Goal: Task Accomplishment & Management: Complete application form

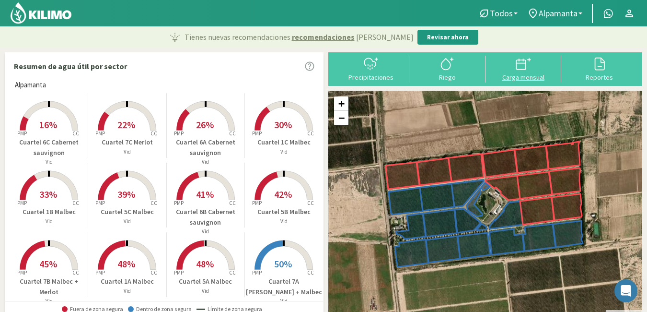
click at [533, 66] on div at bounding box center [524, 63] width 70 height 15
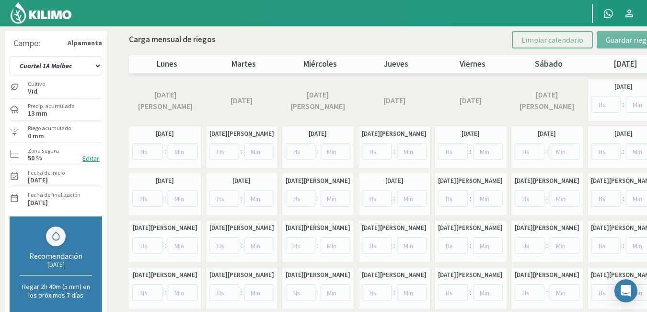
click at [532, 99] on label "19 de [PERSON_NAME]" at bounding box center [547, 100] width 63 height 23
click at [146, 150] on input "number" at bounding box center [147, 151] width 30 height 17
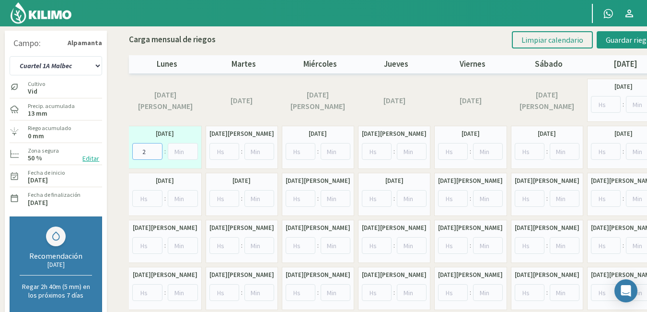
type input "2"
click at [223, 152] on input "2" at bounding box center [225, 151] width 30 height 17
type input "2"
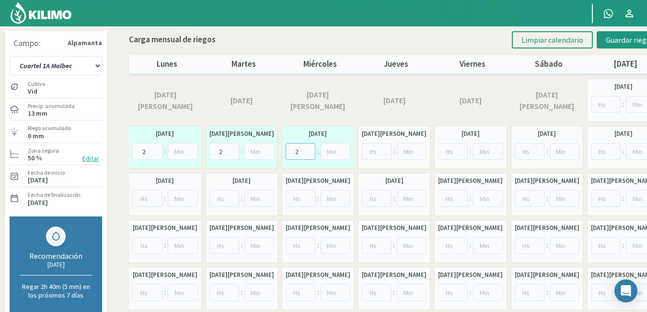
click at [294, 149] on input "2" at bounding box center [301, 151] width 30 height 17
type input "2"
click at [370, 153] on input "number" at bounding box center [377, 151] width 30 height 17
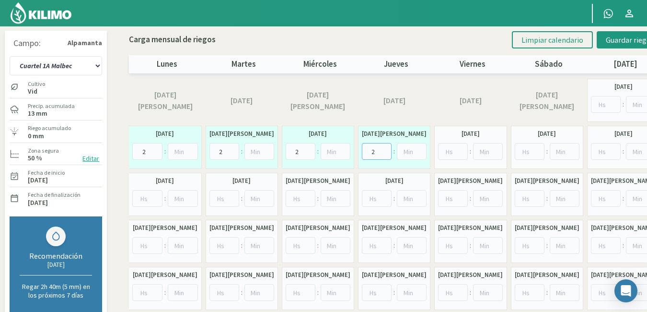
type input "2"
click at [146, 152] on input "2" at bounding box center [147, 151] width 30 height 17
type input "2"
type input "3"
click at [222, 154] on input "2" at bounding box center [225, 151] width 30 height 17
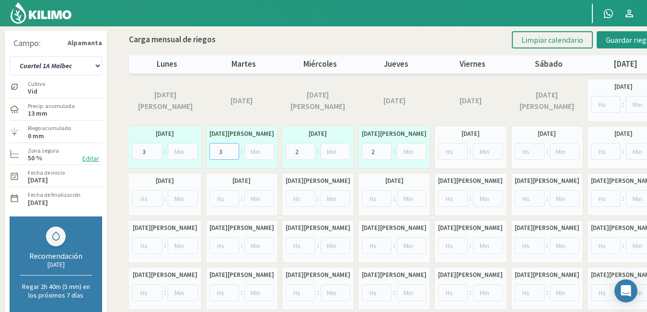
type input "3"
click at [298, 155] on input "2" at bounding box center [301, 151] width 30 height 17
type input "3"
click at [378, 151] on input "2" at bounding box center [377, 151] width 30 height 17
type input "3"
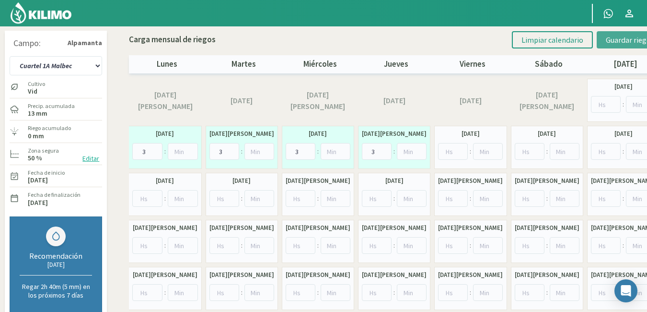
click at [614, 41] on span "Guardar riegos" at bounding box center [630, 40] width 48 height 10
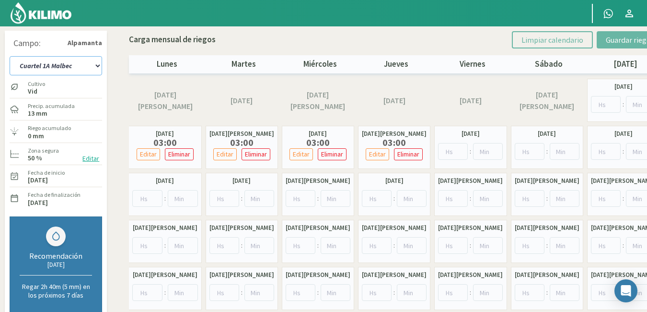
click at [95, 66] on select "Cuartel 1A Malbec Cuartel 1B Malbec Cuartel 1C Malbec Cuartel 2A Sauvignon blan…" at bounding box center [56, 65] width 93 height 19
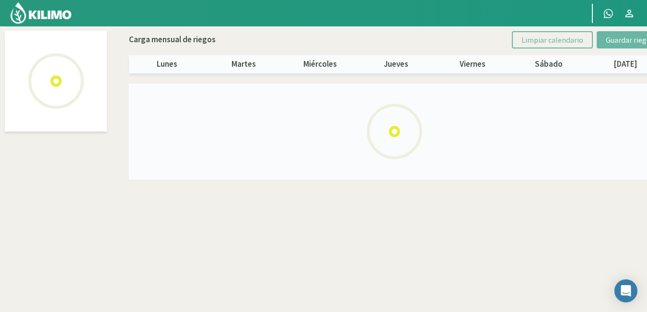
select select "1: Object"
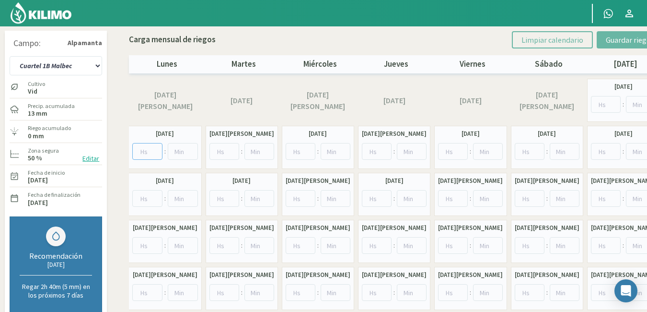
click at [151, 149] on input "number" at bounding box center [147, 151] width 30 height 17
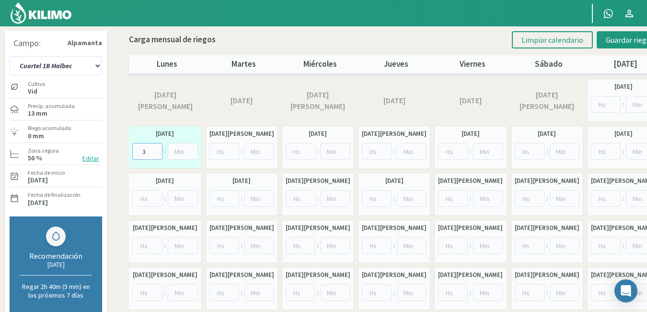
type input "3"
click at [221, 149] on input "3" at bounding box center [225, 151] width 30 height 17
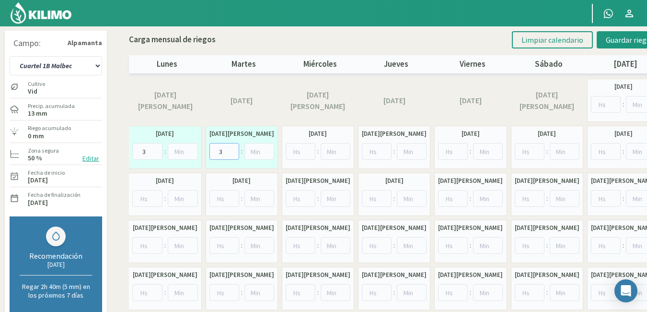
type input "3"
click at [295, 151] on input "3" at bounding box center [301, 151] width 30 height 17
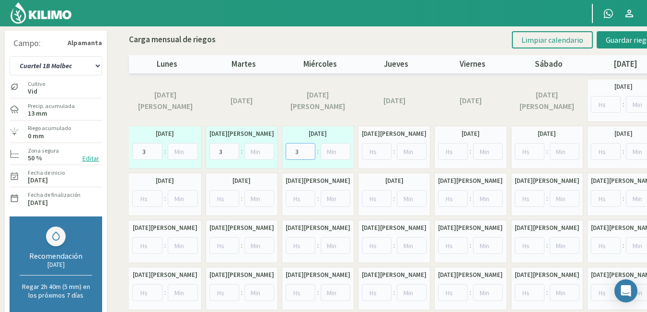
type input "3"
click at [376, 149] on input "number" at bounding box center [377, 151] width 30 height 17
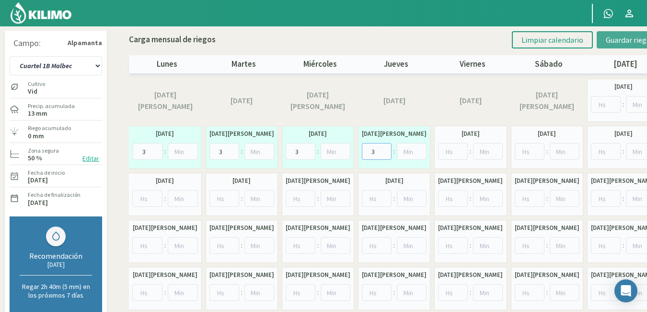
type input "3"
click at [606, 45] on button "Guardar riegos" at bounding box center [630, 39] width 67 height 17
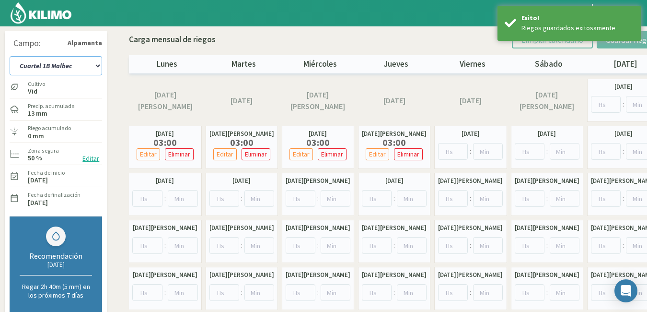
click at [99, 62] on select "Cuartel 1A Malbec Cuartel 1B Malbec Cuartel 1C Malbec Cuartel 2A Sauvignon blan…" at bounding box center [56, 65] width 93 height 19
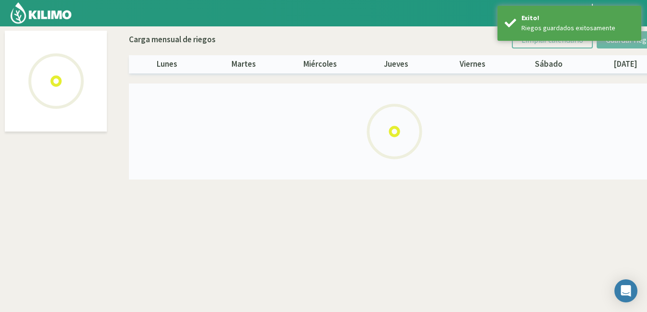
select select "2: Object"
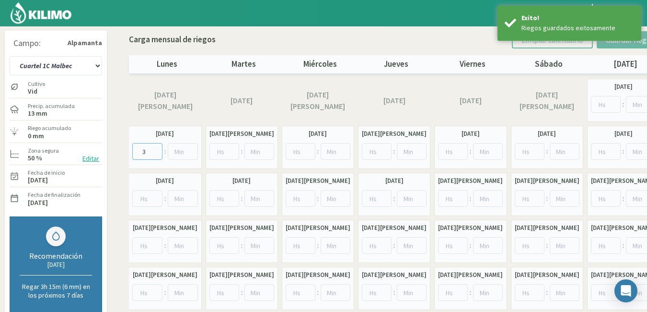
click at [147, 151] on input "3" at bounding box center [147, 151] width 30 height 17
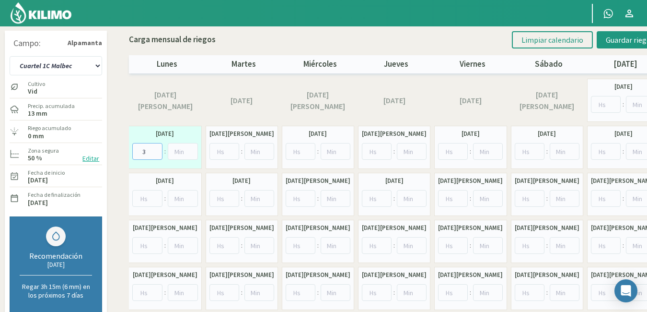
type input "3"
click at [227, 152] on input "3" at bounding box center [225, 151] width 30 height 17
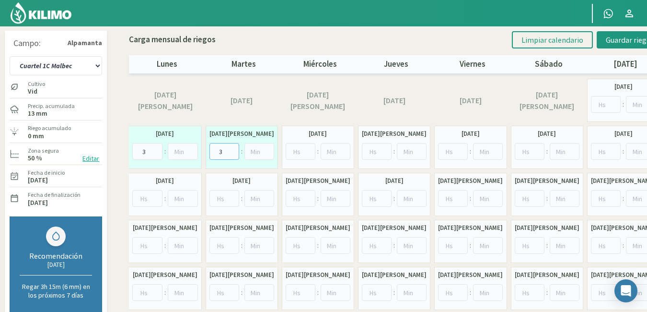
type input "3"
click at [300, 152] on input "3" at bounding box center [301, 151] width 30 height 17
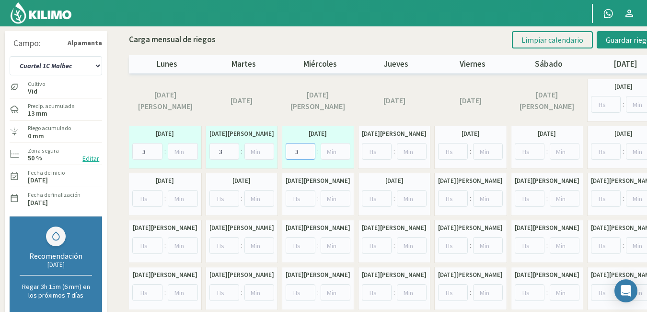
type input "3"
click at [375, 152] on input "3" at bounding box center [377, 151] width 30 height 17
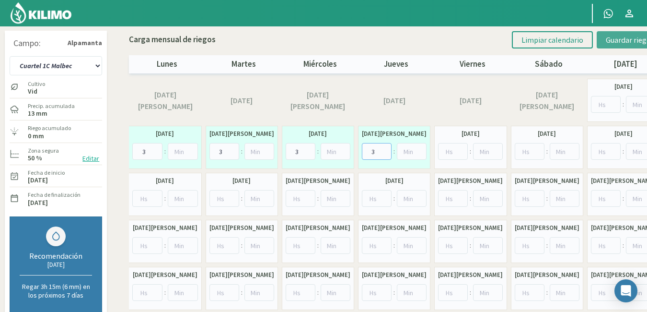
type input "3"
click at [614, 39] on span "Guardar riegos" at bounding box center [630, 40] width 48 height 10
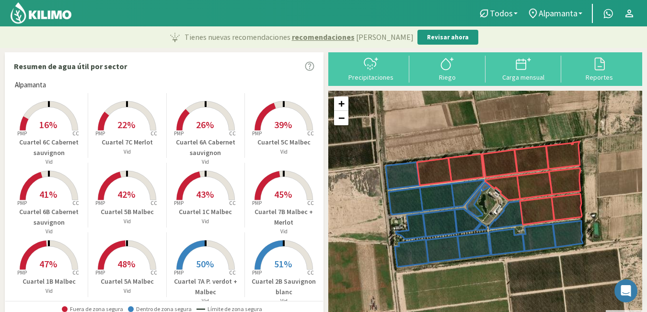
click at [183, 130] on rect at bounding box center [205, 131] width 77 height 77
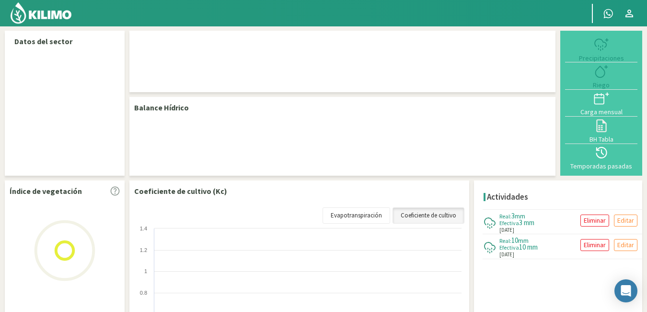
select select "15: Object"
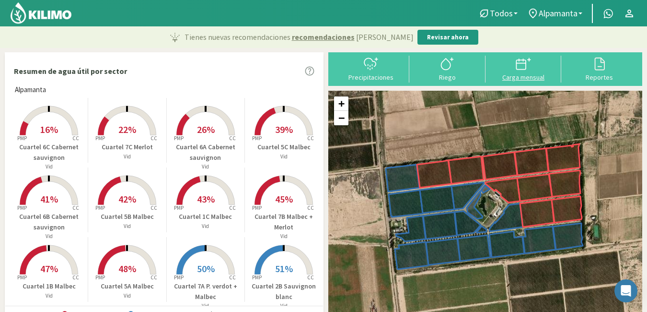
click at [516, 77] on div "Carga mensual" at bounding box center [524, 77] width 70 height 7
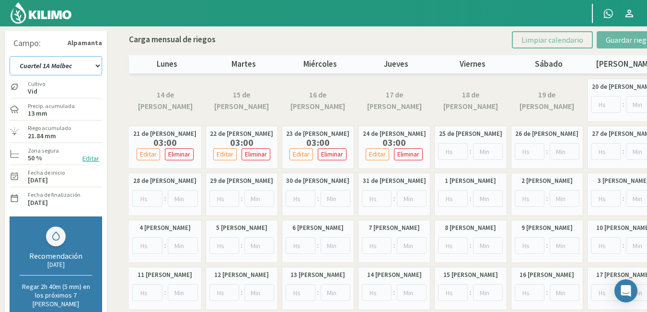
click at [96, 63] on select "Cuartel 1A Malbec Cuartel 1B Malbec Cuartel 1C Malbec Cuartel 2A Sauvignon blan…" at bounding box center [56, 65] width 93 height 19
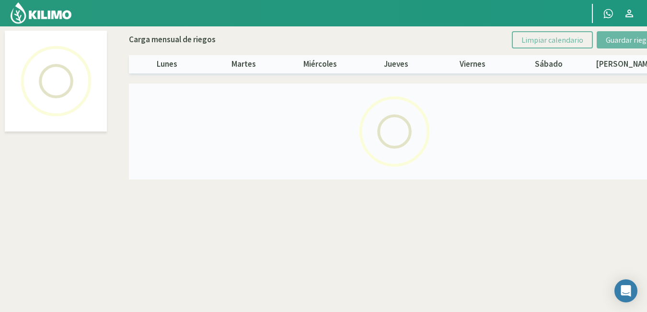
select select "12: Object"
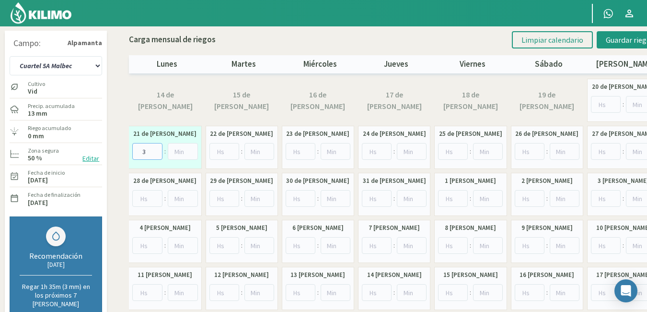
click at [144, 150] on input "3" at bounding box center [147, 151] width 30 height 17
type input "3"
click at [216, 148] on input "number" at bounding box center [225, 151] width 30 height 17
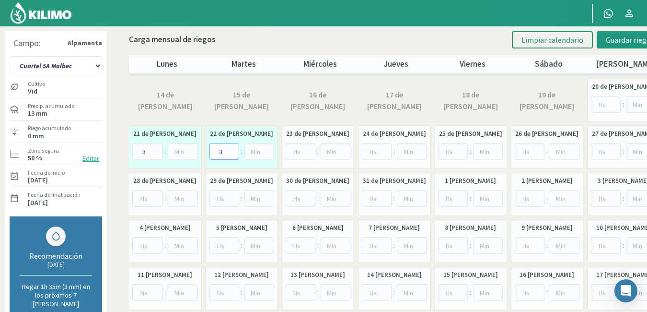
type input "3"
click at [299, 146] on input "3" at bounding box center [301, 151] width 30 height 17
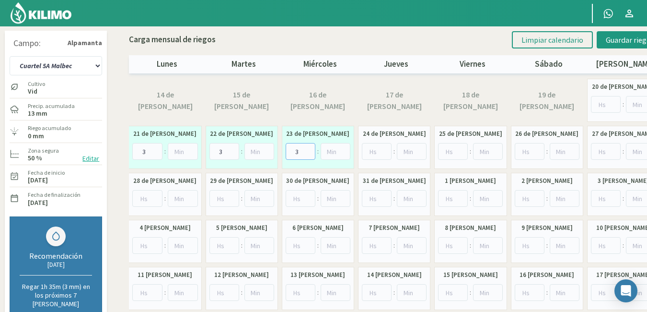
type input "3"
click at [377, 151] on input "3" at bounding box center [377, 151] width 30 height 17
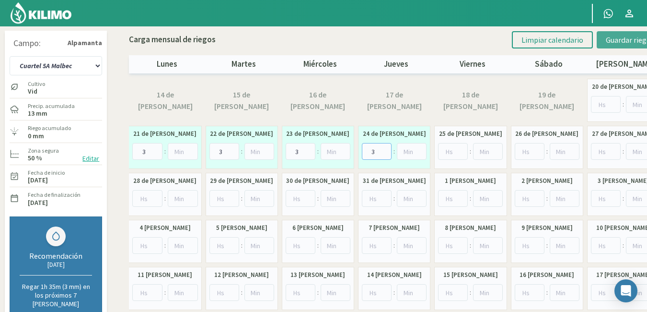
type input "3"
click at [622, 38] on span "Guardar riegos" at bounding box center [630, 40] width 48 height 10
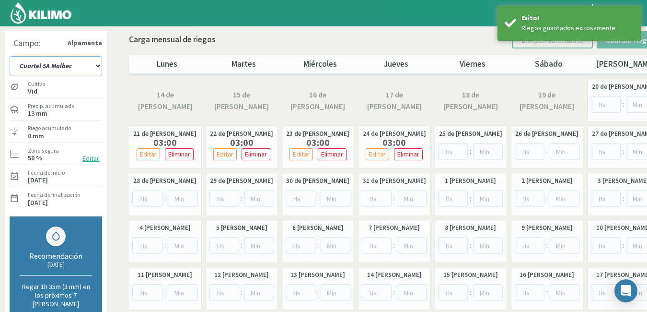
click at [96, 62] on select "Cuartel 1A Malbec Cuartel 1B Malbec Cuartel 1C Malbec Cuartel 2A Sauvignon blan…" at bounding box center [56, 65] width 93 height 19
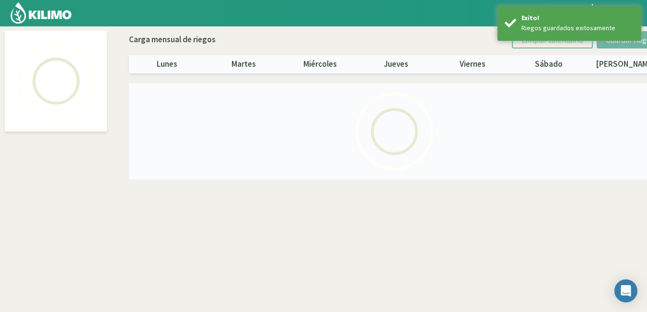
select select "13: Object"
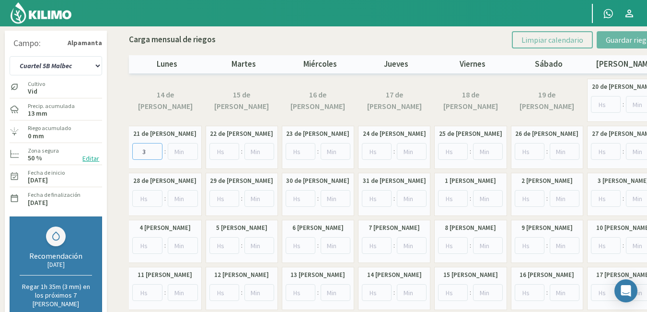
click at [145, 151] on input "3" at bounding box center [147, 151] width 30 height 17
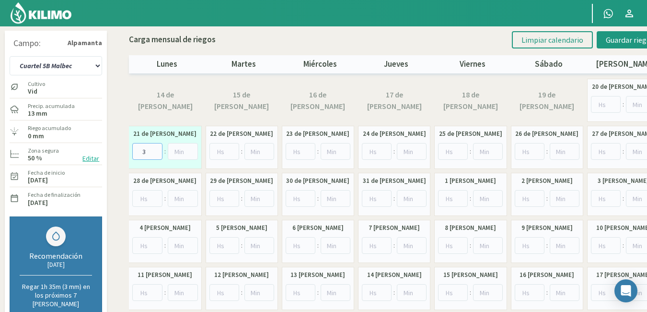
type input "3"
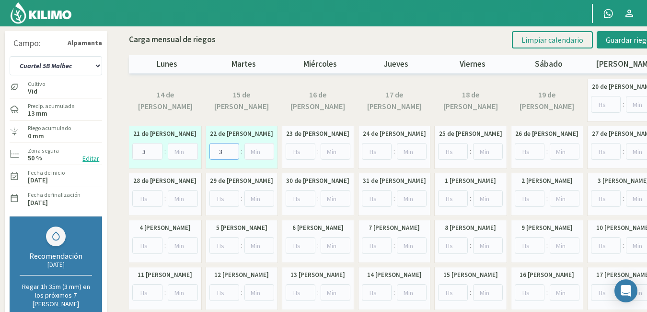
click at [221, 148] on input "3" at bounding box center [225, 151] width 30 height 17
type input "3"
click at [294, 149] on input "3" at bounding box center [301, 151] width 30 height 17
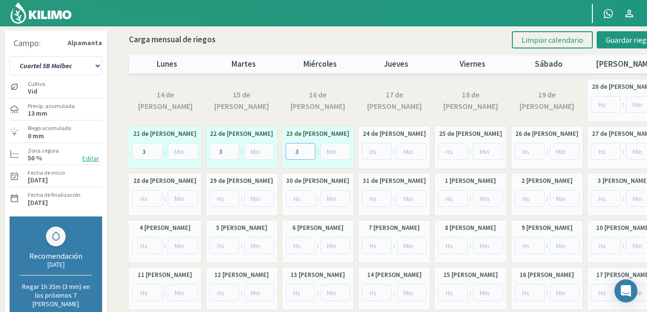
type input "3"
click at [373, 153] on input "3" at bounding box center [377, 151] width 30 height 17
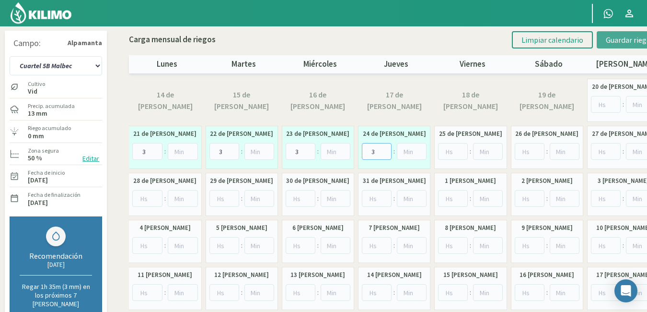
type input "3"
click at [624, 45] on button "Guardar riegos" at bounding box center [630, 39] width 67 height 17
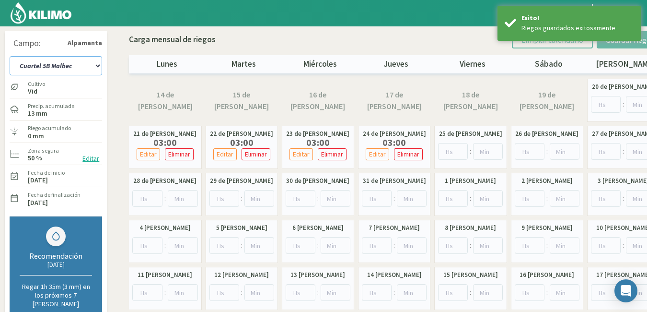
click at [98, 68] on select "Cuartel 1A Malbec Cuartel 1B Malbec Cuartel 1C Malbec Cuartel 2A Sauvignon blan…" at bounding box center [56, 65] width 93 height 19
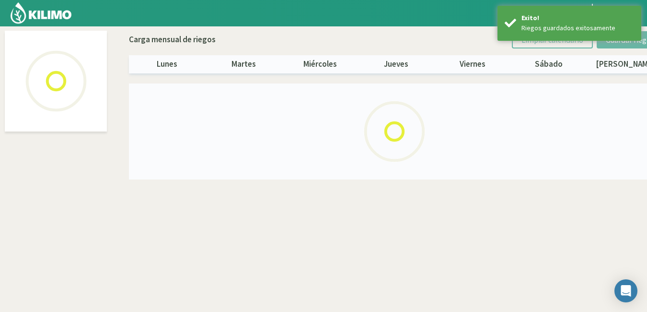
select select "14: Object"
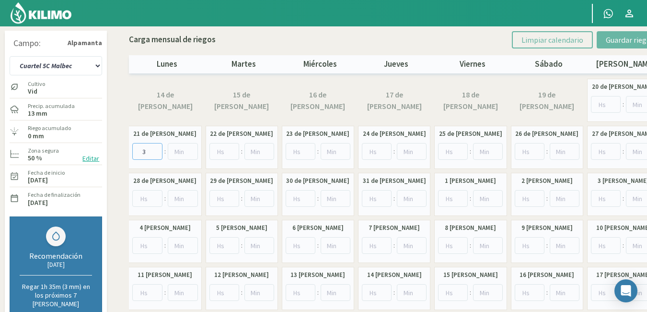
click at [143, 150] on input "3" at bounding box center [147, 151] width 30 height 17
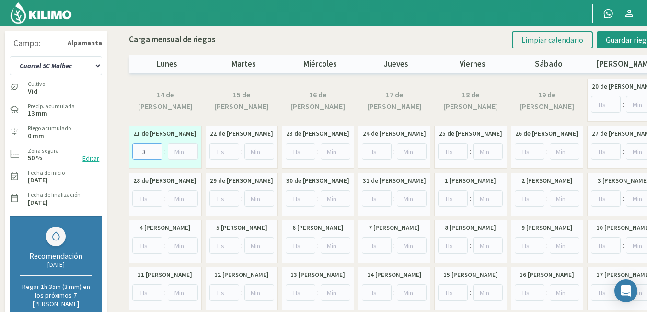
type input "3"
click at [226, 152] on input "3" at bounding box center [225, 151] width 30 height 17
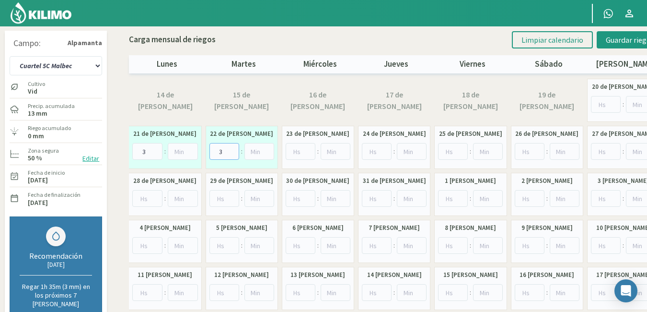
type input "3"
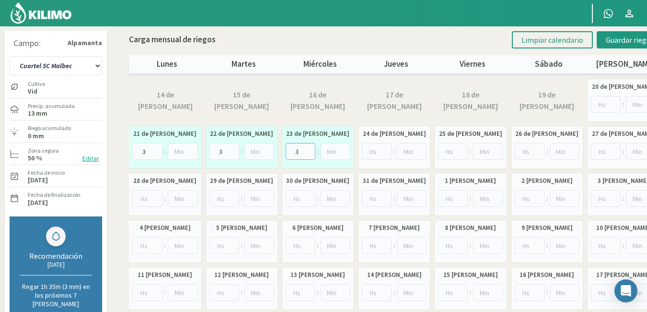
click at [300, 152] on input "3" at bounding box center [301, 151] width 30 height 17
type input "3"
click at [377, 155] on input "3" at bounding box center [377, 151] width 30 height 17
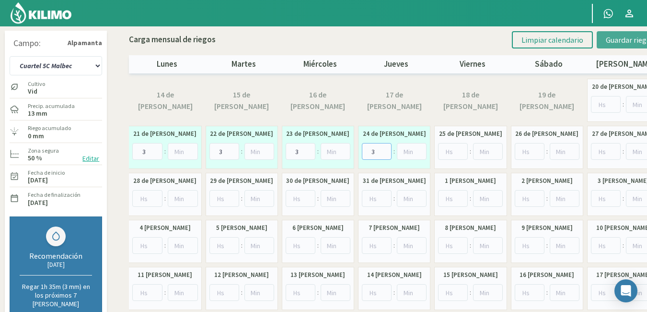
type input "3"
click at [615, 36] on span "Guardar riegos" at bounding box center [630, 40] width 48 height 10
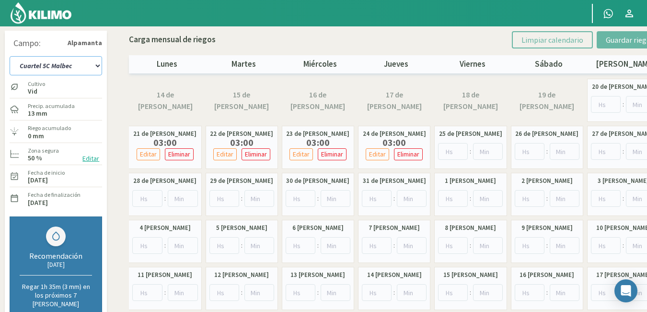
click at [97, 66] on select "Cuartel 1A Malbec Cuartel 1B Malbec Cuartel 1C Malbec Cuartel 2A Sauvignon blan…" at bounding box center [56, 65] width 93 height 19
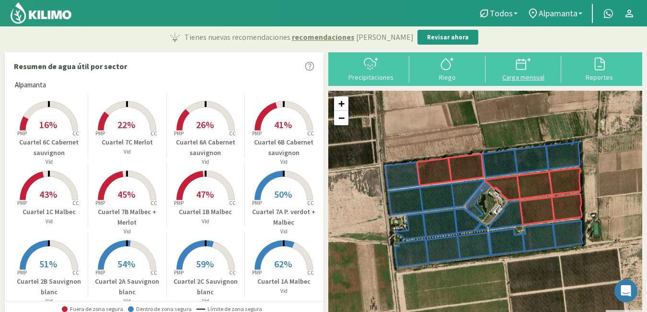
click at [520, 76] on div "Carga mensual" at bounding box center [524, 77] width 70 height 7
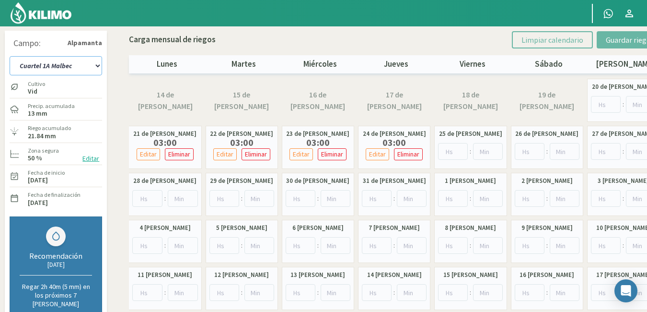
click at [96, 66] on select "Cuartel 1A Malbec Cuartel 1B Malbec Cuartel 1C Malbec Cuartel 2A Sauvignon blan…" at bounding box center [56, 65] width 93 height 19
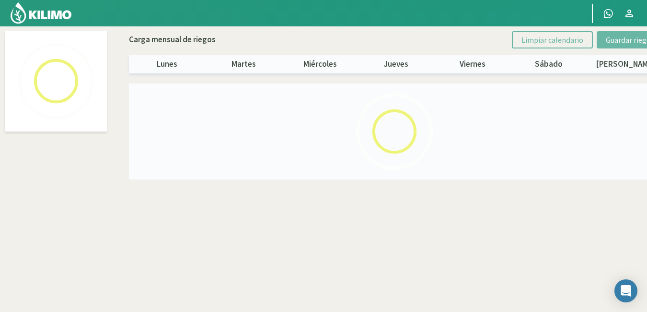
select select "15: Object"
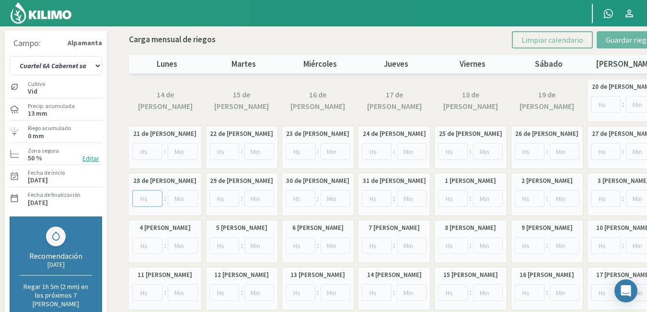
click at [144, 200] on input "number" at bounding box center [147, 198] width 30 height 17
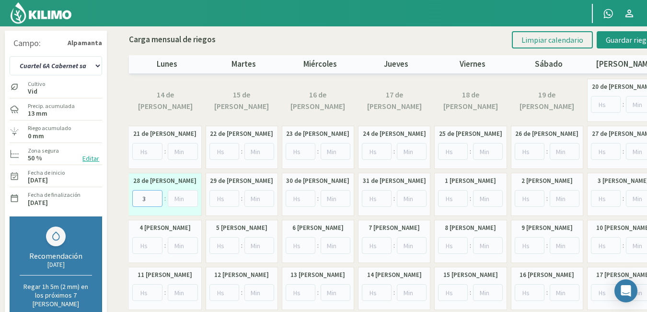
type input "3"
click at [222, 200] on input "number" at bounding box center [225, 198] width 30 height 17
type input "3"
click at [303, 201] on input "3" at bounding box center [301, 198] width 30 height 17
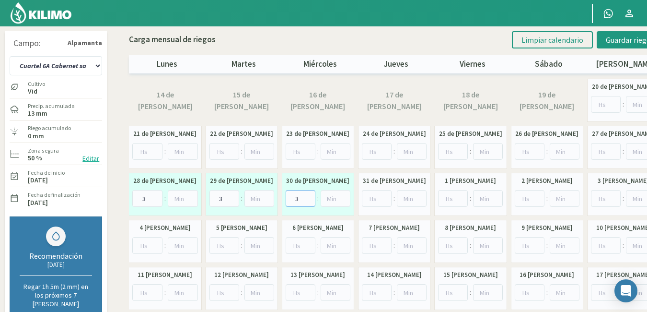
type input "3"
click at [378, 196] on input "3" at bounding box center [377, 198] width 30 height 17
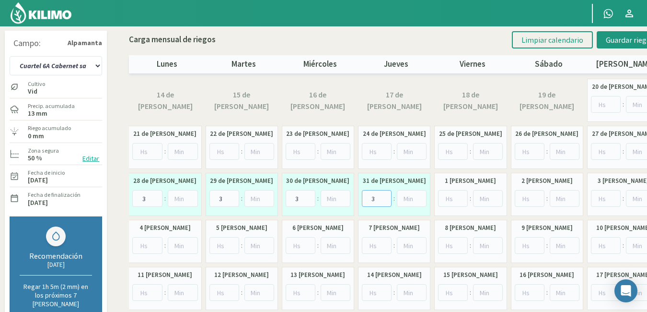
type input "3"
click at [454, 200] on input "number" at bounding box center [453, 198] width 30 height 17
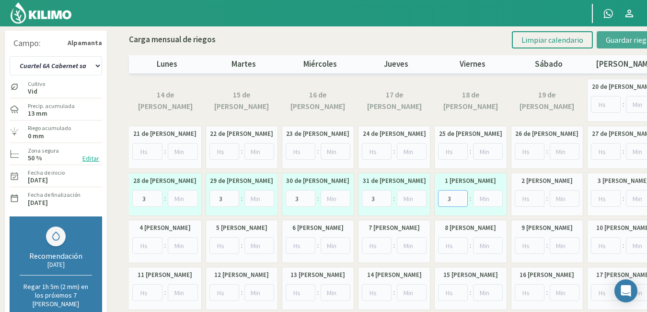
type input "3"
click at [619, 42] on span "Guardar riegos" at bounding box center [630, 40] width 48 height 10
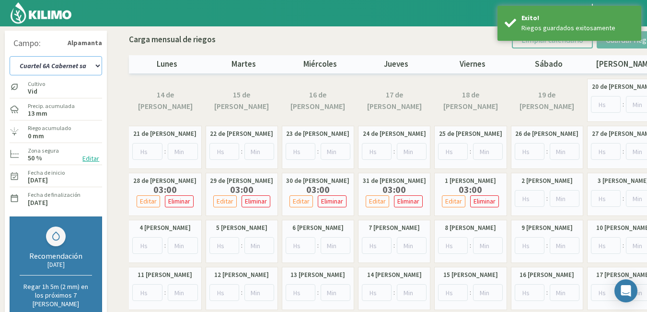
click at [99, 63] on select "Cuartel 1A Malbec Cuartel 1B Malbec Cuartel 1C Malbec Cuartel 2A Sauvignon blan…" at bounding box center [56, 65] width 93 height 19
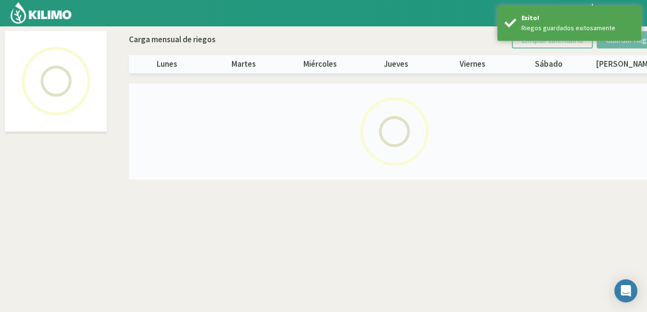
select select "16: Object"
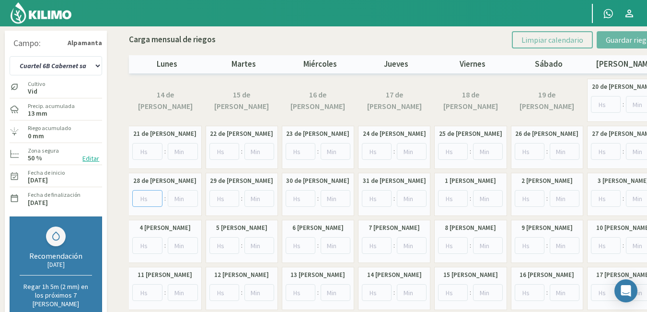
click at [144, 196] on input "number" at bounding box center [147, 198] width 30 height 17
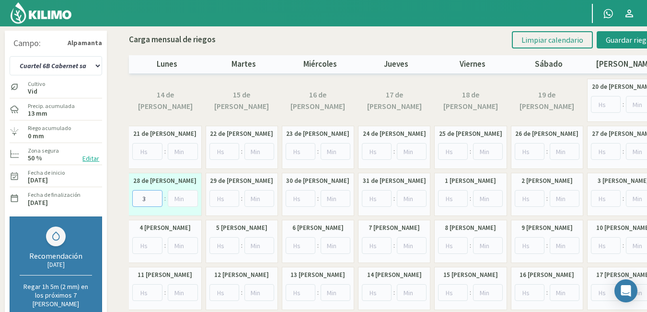
type input "3"
click at [221, 195] on input "3" at bounding box center [225, 198] width 30 height 17
type input "3"
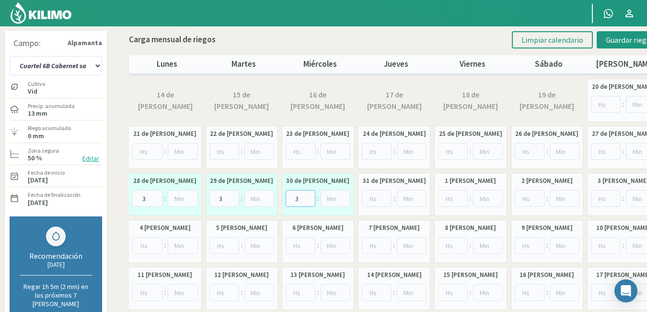
click at [302, 201] on input "3" at bounding box center [301, 198] width 30 height 17
type input "3"
click at [376, 197] on input "number" at bounding box center [377, 198] width 30 height 17
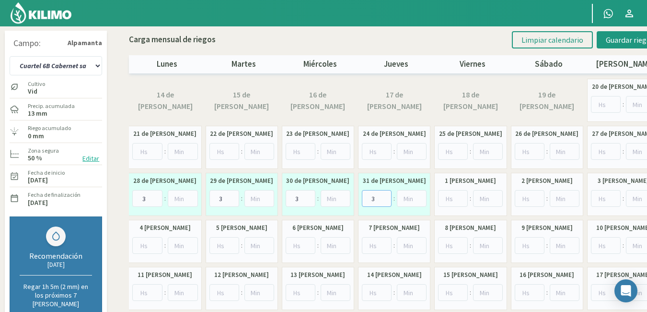
type input "3"
click at [455, 199] on input "3" at bounding box center [453, 198] width 30 height 17
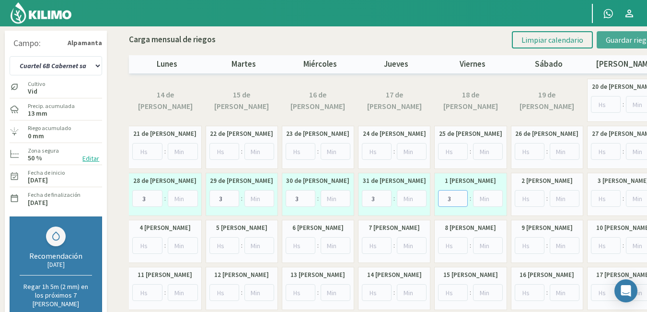
type input "3"
click at [608, 37] on span "Guardar riegos" at bounding box center [630, 40] width 48 height 10
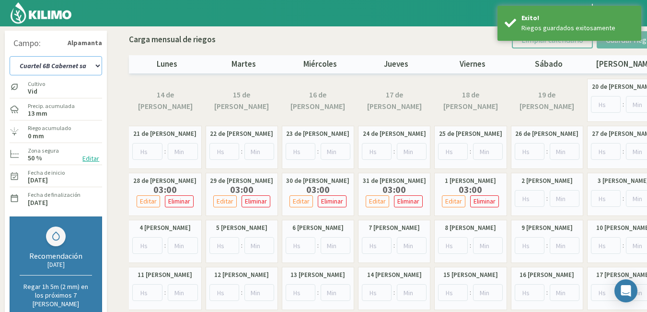
click at [97, 64] on select "Cuartel 1A Malbec Cuartel 1B Malbec Cuartel 1C Malbec Cuartel 2A Sauvignon blan…" at bounding box center [56, 65] width 93 height 19
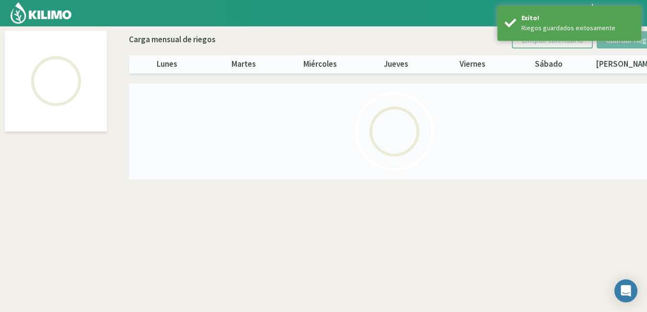
select select "17: Object"
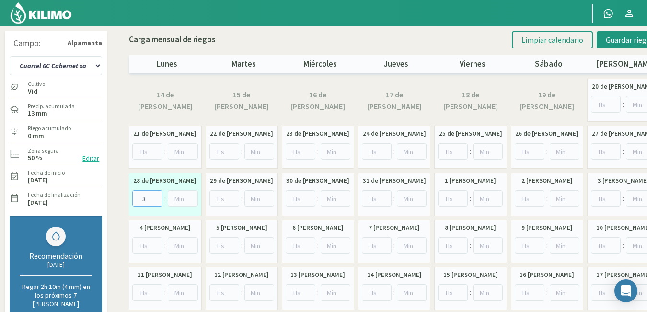
click at [146, 196] on input "3" at bounding box center [147, 198] width 30 height 17
type input "3"
click at [219, 199] on input "3" at bounding box center [225, 198] width 30 height 17
type input "3"
click at [295, 201] on input "3" at bounding box center [301, 198] width 30 height 17
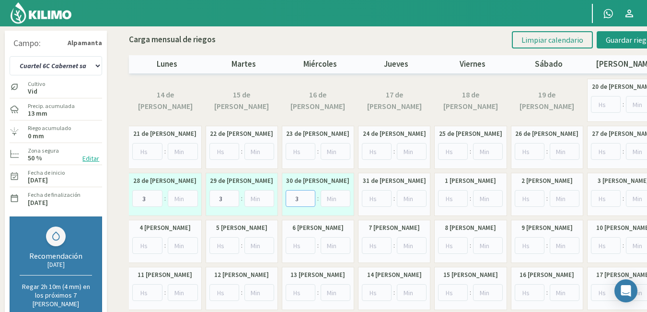
type input "3"
click at [380, 198] on input "3" at bounding box center [377, 198] width 30 height 17
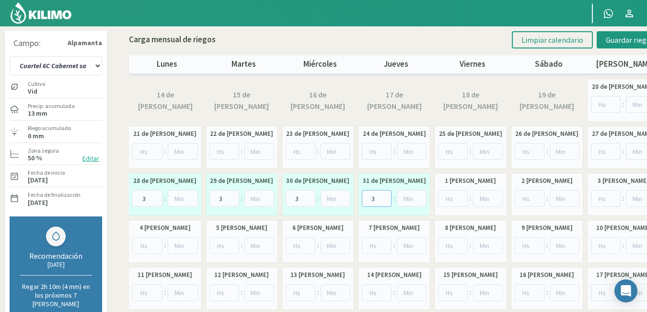
type input "3"
click at [447, 197] on input "3" at bounding box center [453, 198] width 30 height 17
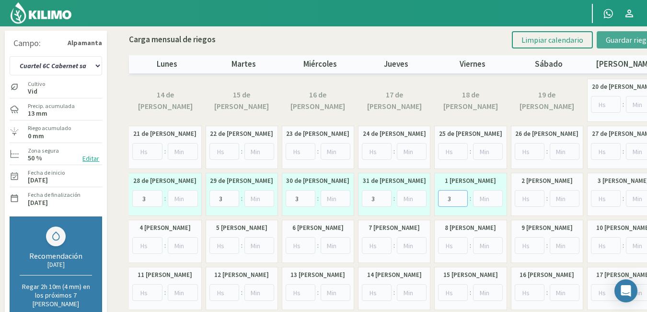
type input "3"
click at [611, 34] on button "Guardar riegos" at bounding box center [630, 39] width 67 height 17
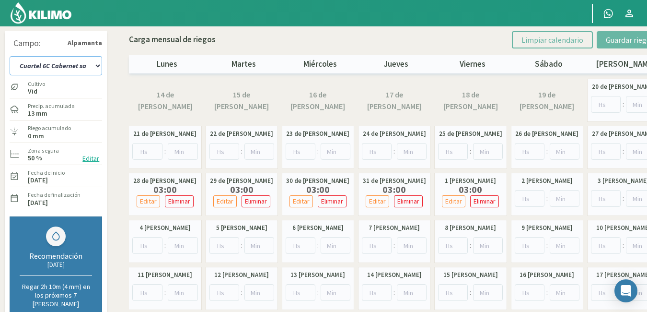
click at [96, 65] on select "Cuartel 1A Malbec Cuartel 1B Malbec Cuartel 1C Malbec Cuartel 2A Sauvignon blan…" at bounding box center [56, 65] width 93 height 19
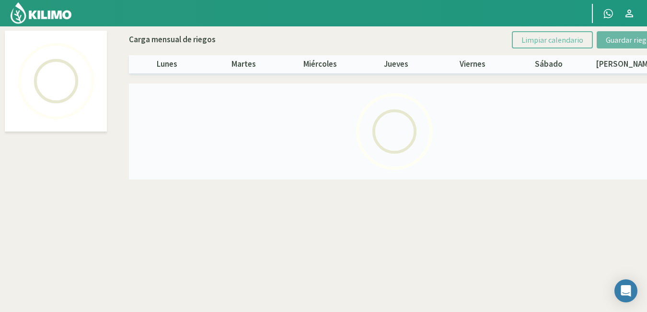
select select "18: Object"
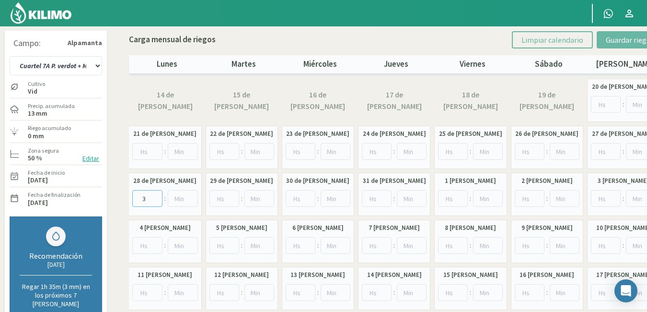
click at [147, 197] on input "3" at bounding box center [147, 198] width 30 height 17
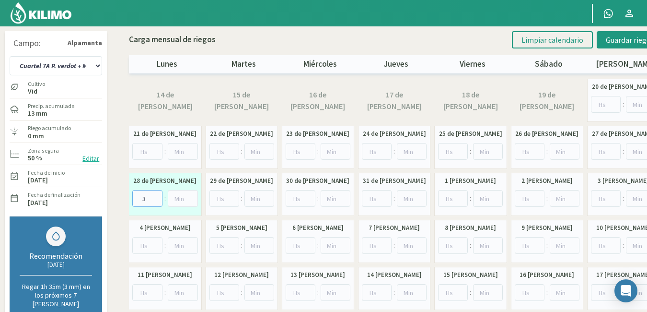
type input "3"
click at [218, 199] on input "3" at bounding box center [225, 198] width 30 height 17
type input "3"
click at [292, 200] on input "3" at bounding box center [301, 198] width 30 height 17
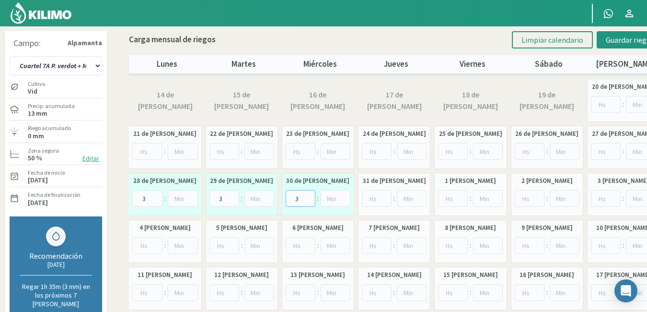
type input "3"
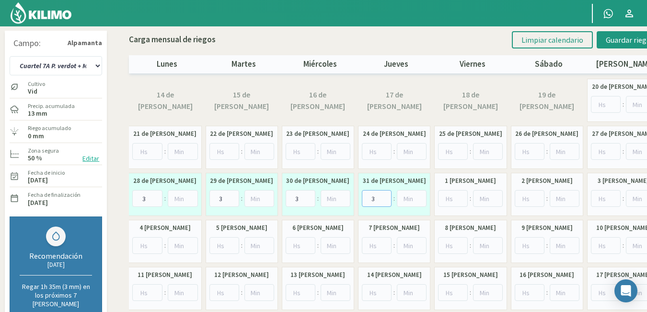
click at [373, 198] on input "3" at bounding box center [377, 198] width 30 height 17
type input "3"
click at [453, 198] on input "number" at bounding box center [453, 198] width 30 height 17
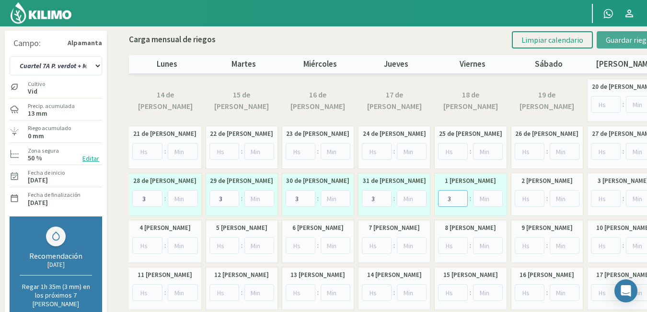
type input "3"
click at [616, 38] on span "Guardar riegos" at bounding box center [630, 40] width 48 height 10
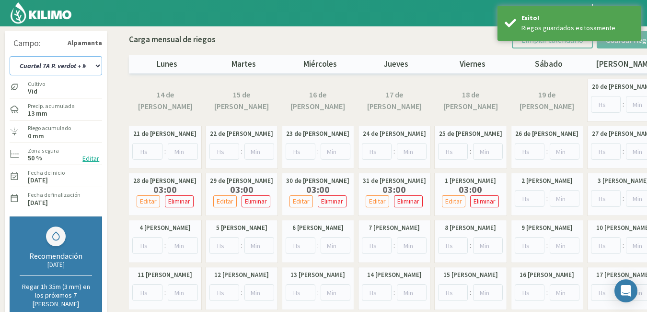
click at [96, 64] on select "Cuartel 1A Malbec Cuartel 1B Malbec Cuartel 1C Malbec Cuartel 2A Sauvignon blan…" at bounding box center [56, 65] width 93 height 19
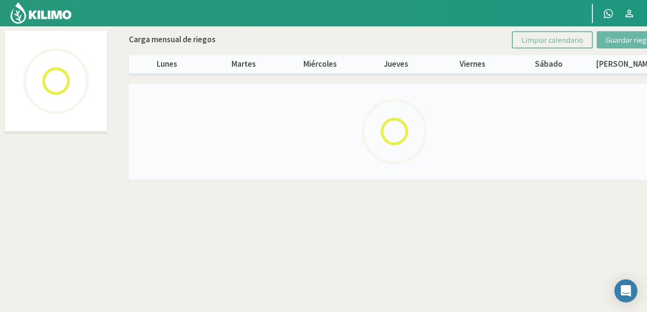
select select "19: Object"
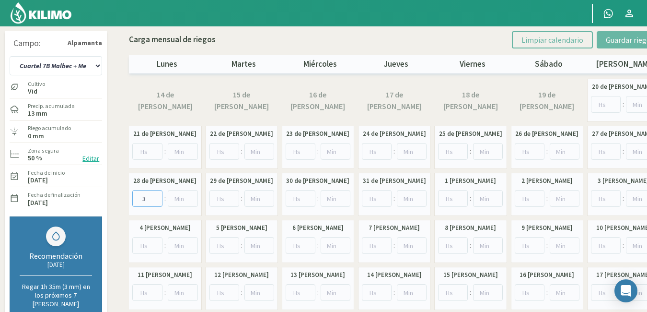
click at [146, 200] on input "3" at bounding box center [147, 198] width 30 height 17
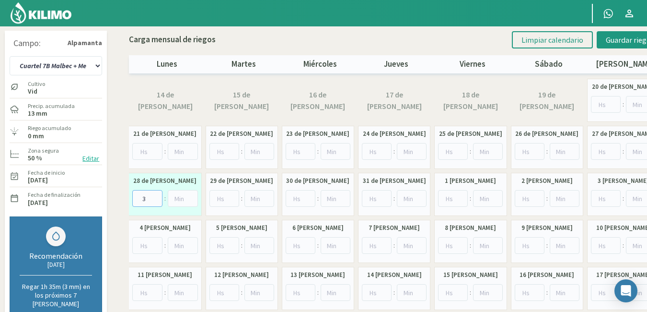
type input "3"
click at [223, 196] on input "3" at bounding box center [225, 198] width 30 height 17
type input "3"
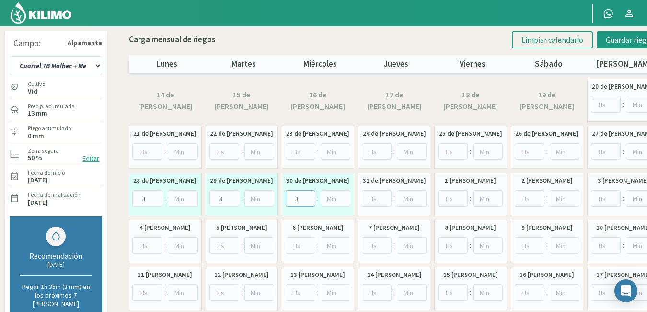
click at [298, 198] on input "3" at bounding box center [301, 198] width 30 height 17
type input "3"
click at [372, 198] on input "3" at bounding box center [377, 198] width 30 height 17
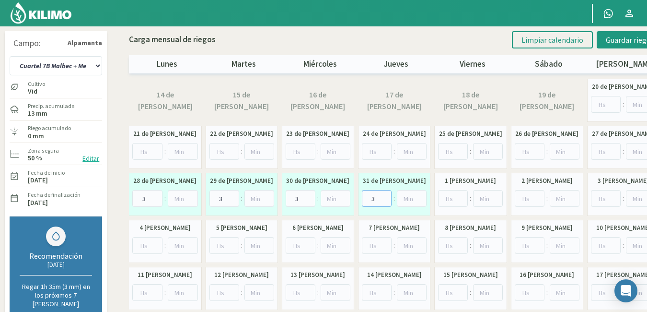
type input "3"
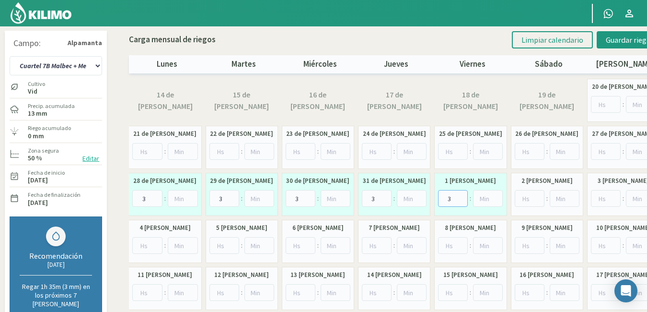
click at [452, 198] on input "3" at bounding box center [453, 198] width 30 height 17
type input "3"
click at [625, 45] on button "Guardar riegos" at bounding box center [630, 39] width 67 height 17
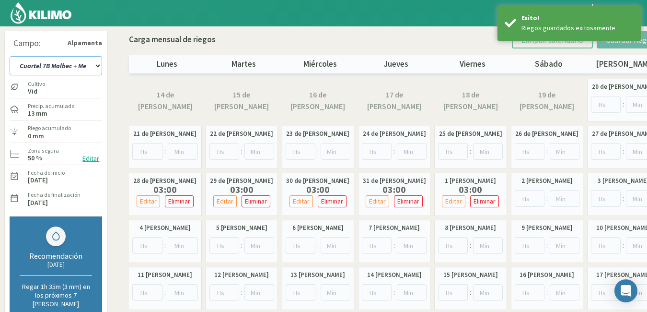
click at [99, 65] on select "Cuartel 1A Malbec Cuartel 1B Malbec Cuartel 1C Malbec Cuartel 2A Sauvignon blan…" at bounding box center [56, 65] width 93 height 19
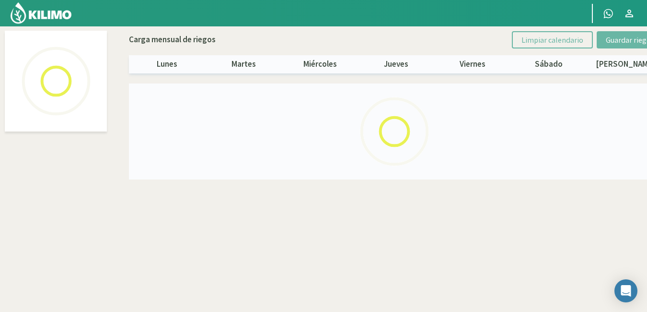
select select "20: Object"
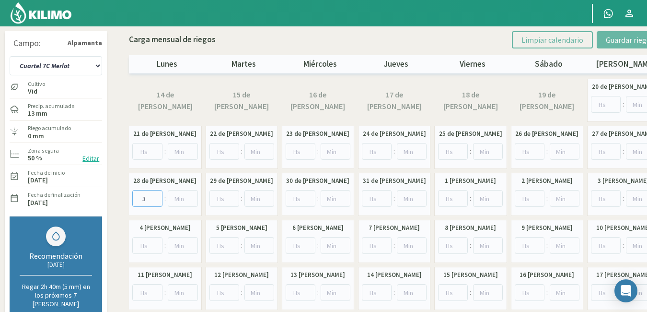
click at [143, 197] on input "3" at bounding box center [147, 198] width 30 height 17
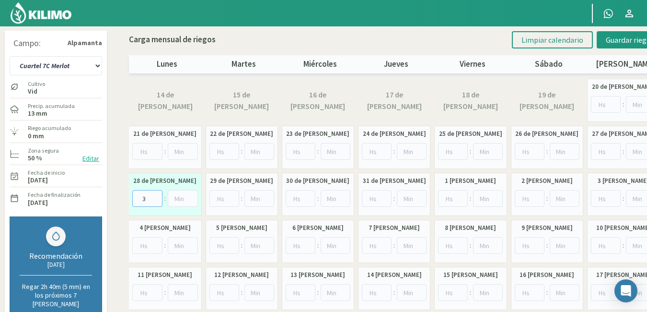
type input "3"
click at [223, 197] on input "3" at bounding box center [225, 198] width 30 height 17
type input "3"
click at [297, 198] on input "3" at bounding box center [301, 198] width 30 height 17
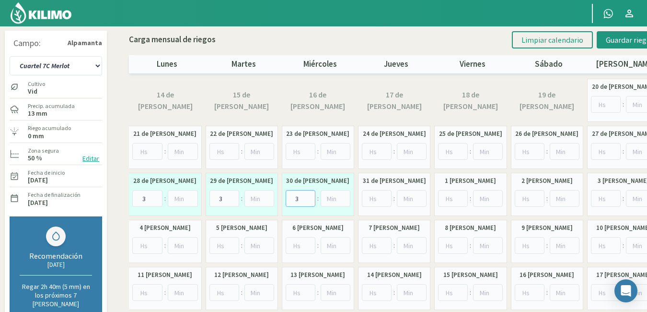
type input "3"
click at [375, 201] on input "number" at bounding box center [377, 198] width 30 height 17
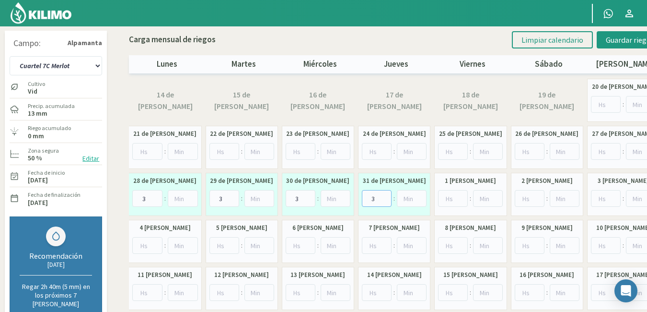
type input "3"
click at [448, 197] on input "3" at bounding box center [453, 198] width 30 height 17
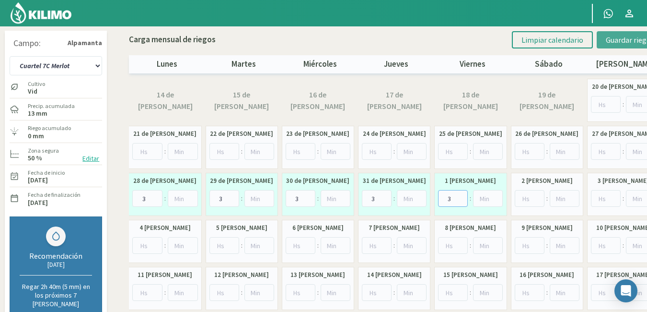
type input "3"
click at [611, 37] on span "Guardar riegos" at bounding box center [630, 40] width 48 height 10
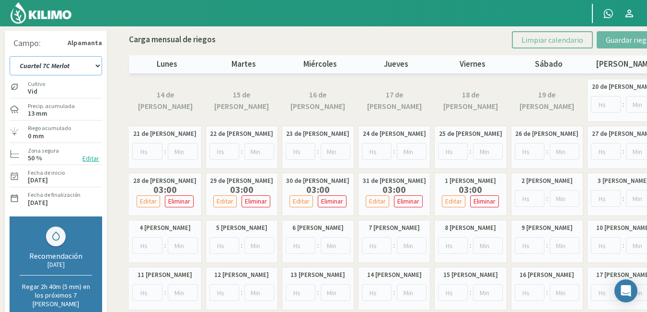
click at [96, 64] on select "Cuartel 1A Malbec Cuartel 1B Malbec Cuartel 1C Malbec Cuartel 2A Sauvignon blan…" at bounding box center [56, 65] width 93 height 19
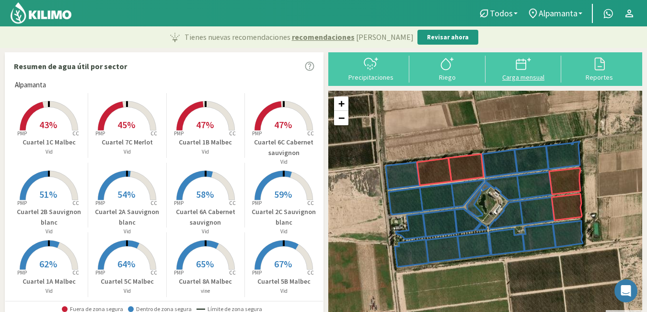
click at [519, 75] on div "Carga mensual" at bounding box center [524, 77] width 70 height 7
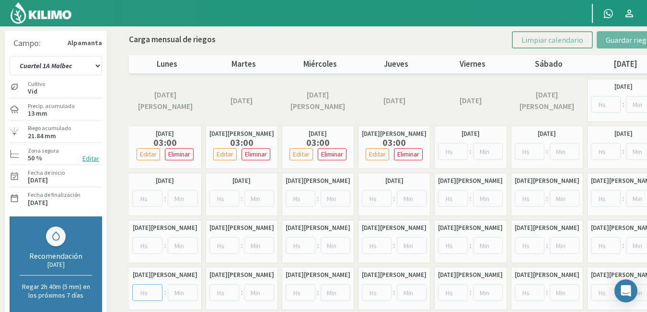
click at [144, 296] on input "number" at bounding box center [147, 292] width 30 height 17
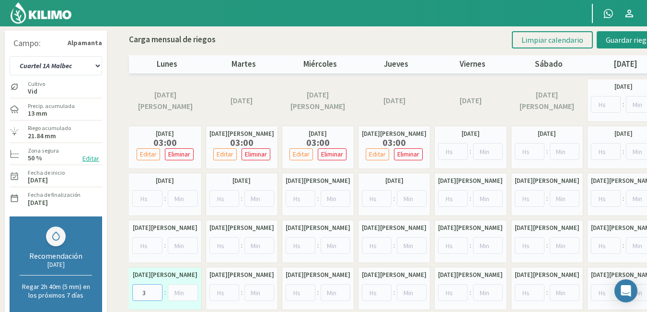
type input "3"
click at [225, 287] on input "3" at bounding box center [225, 292] width 30 height 17
type input "3"
click at [298, 293] on input "3" at bounding box center [301, 292] width 30 height 17
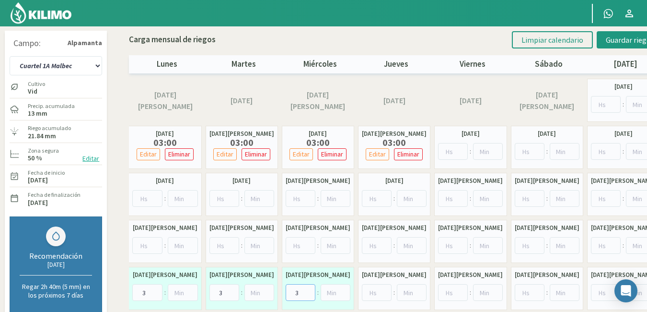
type input "3"
click at [373, 293] on input "3" at bounding box center [377, 292] width 30 height 17
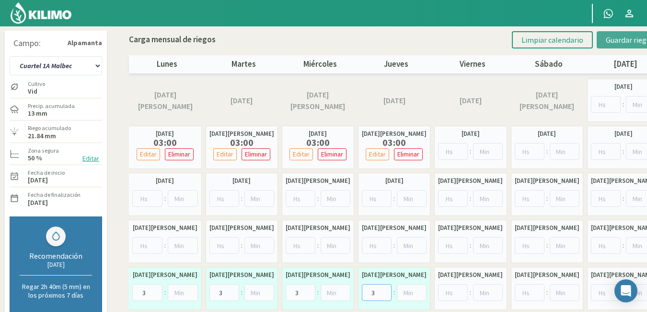
type input "3"
click at [612, 35] on span "Guardar riegos" at bounding box center [630, 40] width 48 height 10
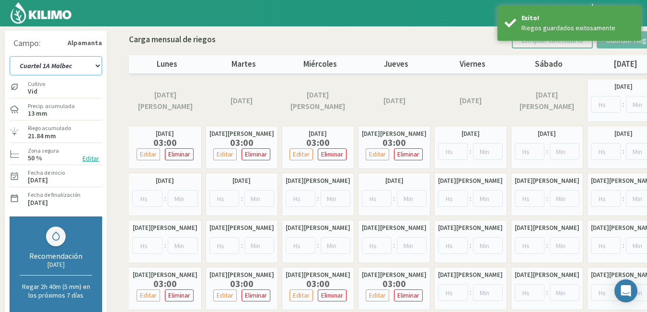
click at [98, 64] on select "Cuartel 1A Malbec Cuartel 1B Malbec Cuartel 1C Malbec Cuartel 2A Sauvignon blan…" at bounding box center [56, 65] width 93 height 19
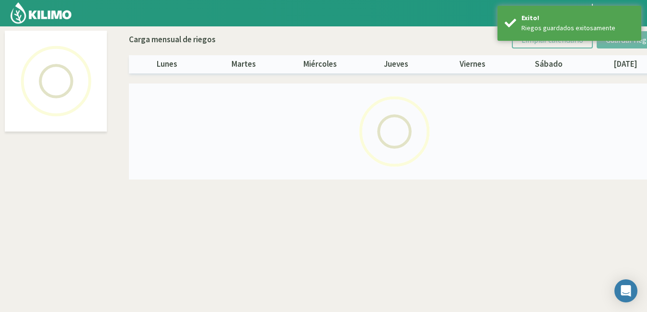
select select "1: Object"
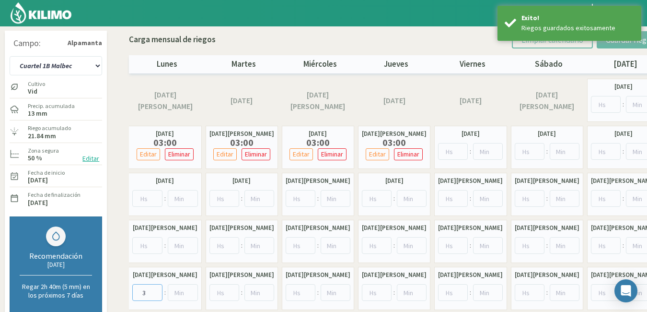
click at [149, 290] on input "3" at bounding box center [147, 292] width 30 height 17
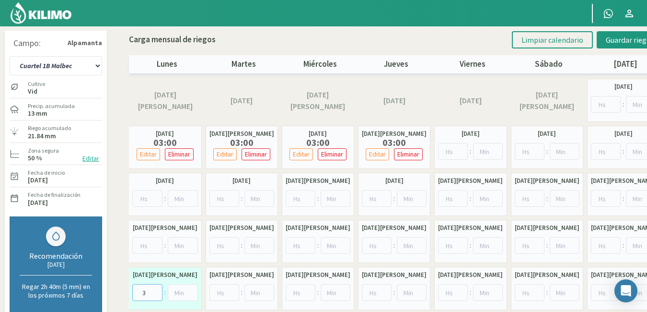
type input "3"
click at [217, 292] on input "number" at bounding box center [225, 292] width 30 height 17
type input "3"
click at [296, 291] on input "3" at bounding box center [301, 292] width 30 height 17
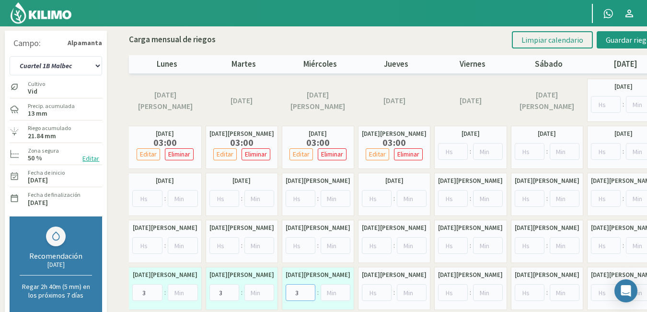
type input "3"
click at [371, 293] on input "3" at bounding box center [377, 292] width 30 height 17
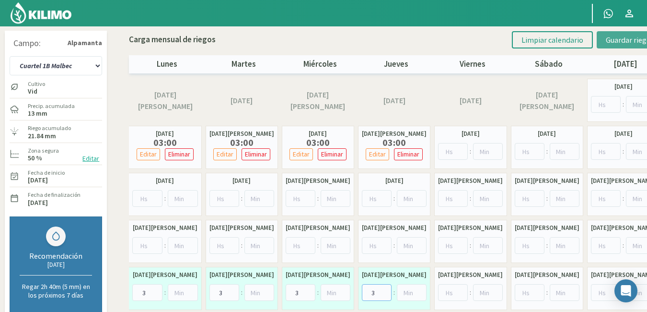
type input "3"
click at [630, 44] on span "Guardar riegos" at bounding box center [630, 40] width 48 height 10
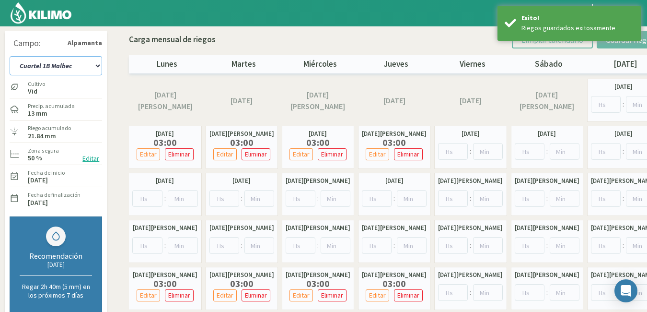
click at [96, 67] on select "Cuartel 1A Malbec Cuartel 1B Malbec Cuartel 1C Malbec Cuartel 2A Sauvignon blan…" at bounding box center [56, 65] width 93 height 19
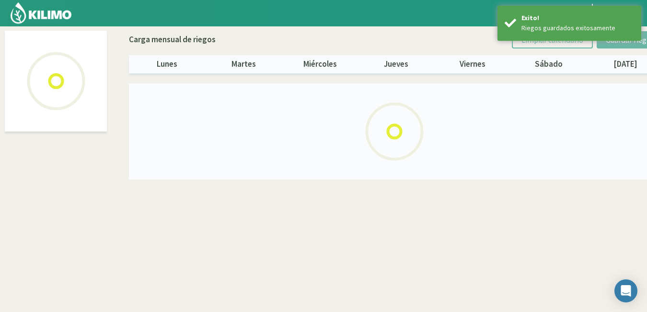
select select "2: Object"
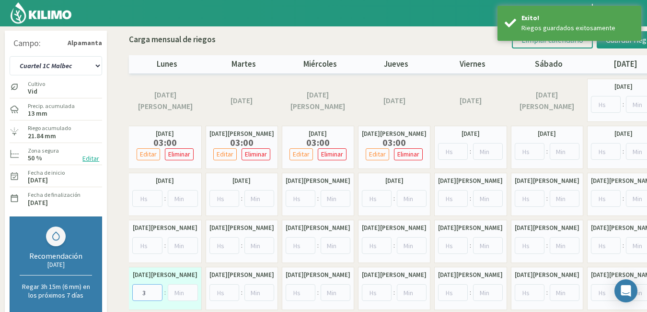
click at [146, 292] on input "3" at bounding box center [147, 292] width 30 height 17
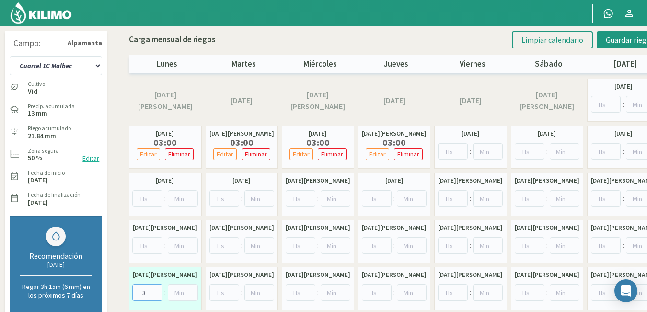
type input "3"
click at [223, 294] on input "number" at bounding box center [225, 292] width 30 height 17
type input "3"
click at [299, 296] on input "3" at bounding box center [301, 292] width 30 height 17
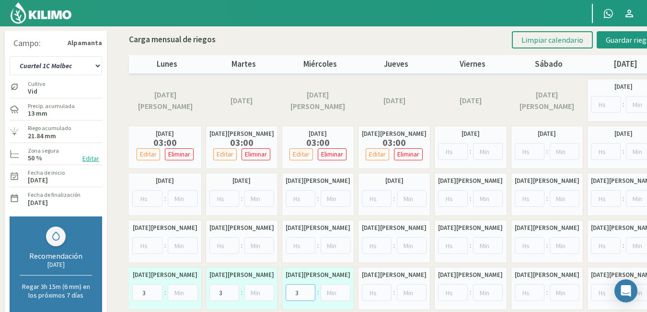
type input "3"
click at [380, 292] on input "number" at bounding box center [377, 292] width 30 height 17
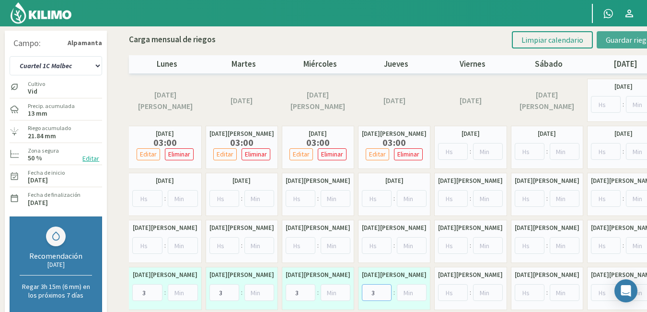
type input "3"
click at [631, 41] on span "Guardar riegos" at bounding box center [630, 40] width 48 height 10
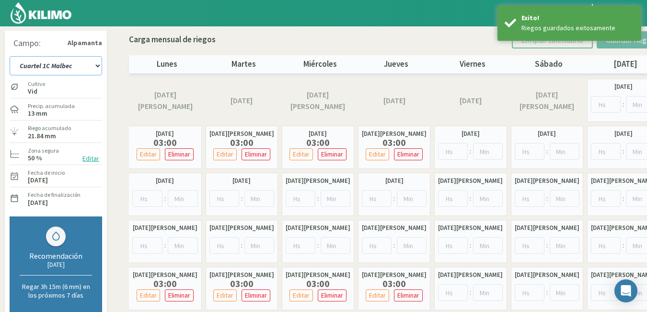
click at [97, 67] on select "Cuartel 1A Malbec Cuartel 1B Malbec Cuartel 1C Malbec Cuartel 2A Sauvignon blan…" at bounding box center [56, 65] width 93 height 19
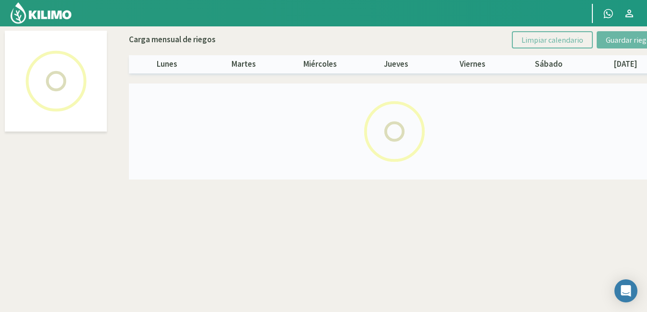
select select "6: Object"
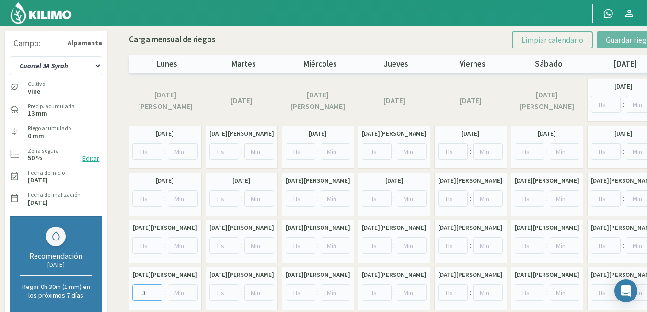
click at [143, 290] on input "3" at bounding box center [147, 292] width 30 height 17
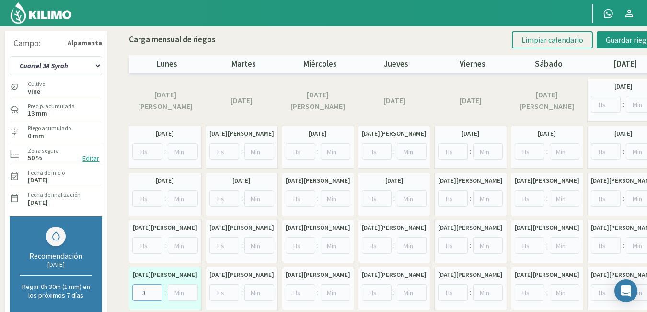
type input "3"
click at [222, 293] on input "number" at bounding box center [225, 292] width 30 height 17
type input "3"
click at [295, 296] on input "3" at bounding box center [301, 292] width 30 height 17
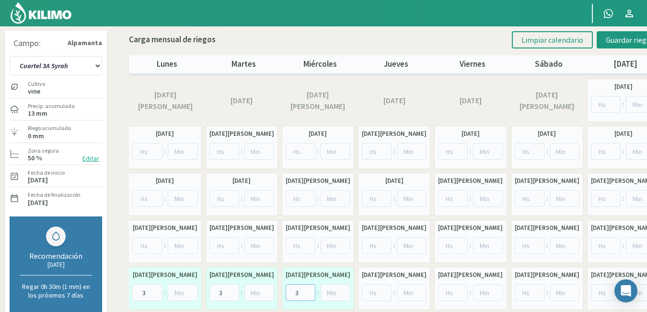
type input "3"
click at [373, 291] on input "number" at bounding box center [377, 292] width 30 height 17
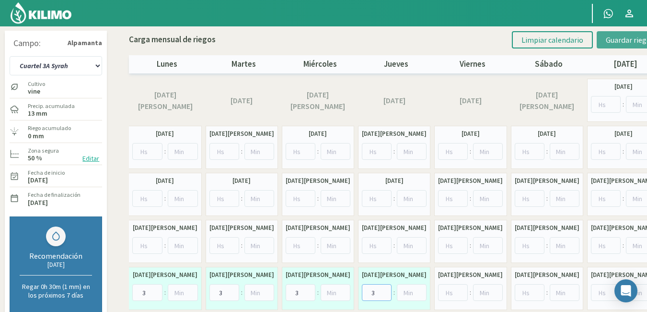
type input "3"
click at [609, 46] on button "Guardar riegos" at bounding box center [630, 39] width 67 height 17
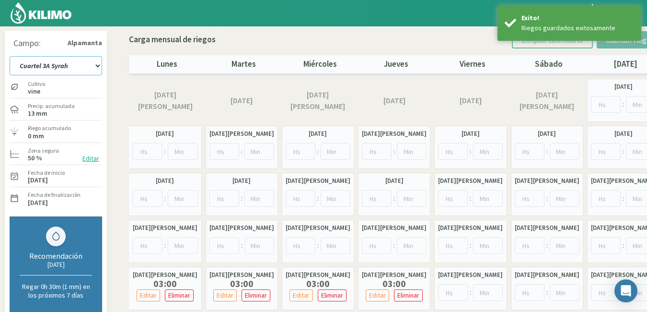
click at [98, 62] on select "Cuartel 1A Malbec Cuartel 1B Malbec Cuartel 1C Malbec Cuartel 2A Sauvignon blan…" at bounding box center [56, 65] width 93 height 19
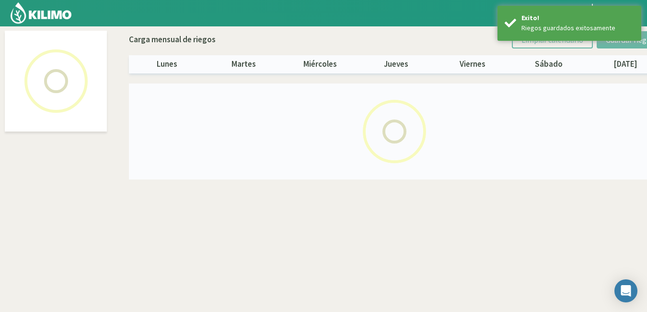
select select "7: Object"
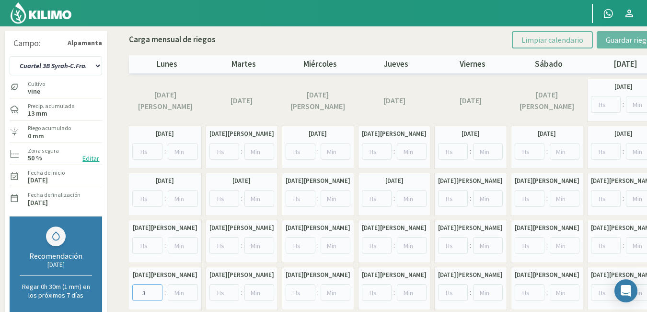
click at [145, 291] on input "3" at bounding box center [147, 292] width 30 height 17
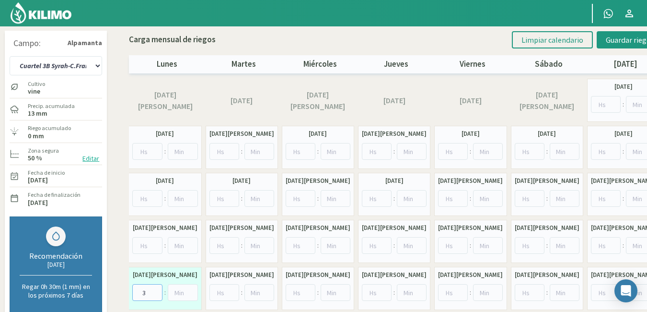
type input "3"
click at [222, 295] on input "3" at bounding box center [225, 292] width 30 height 17
type input "3"
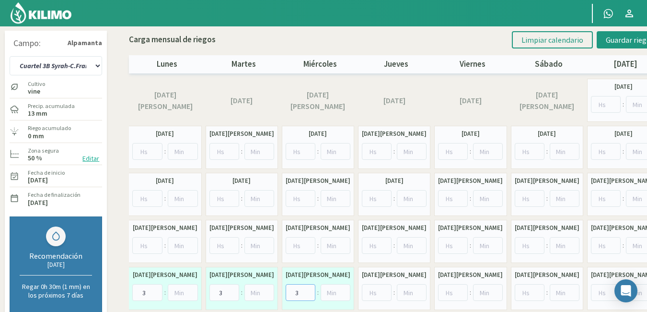
click at [301, 293] on input "3" at bounding box center [301, 292] width 30 height 17
type input "3"
click at [373, 293] on input "number" at bounding box center [377, 292] width 30 height 17
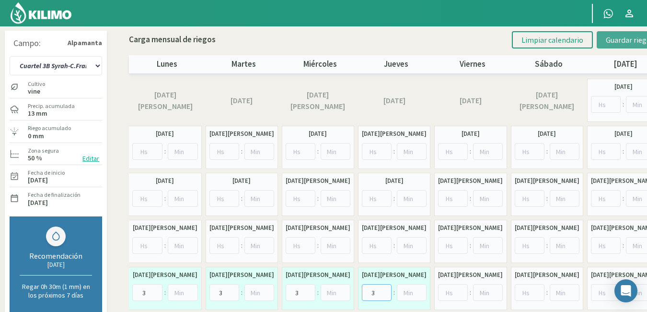
type input "3"
click at [611, 46] on button "Guardar riegos" at bounding box center [630, 39] width 67 height 17
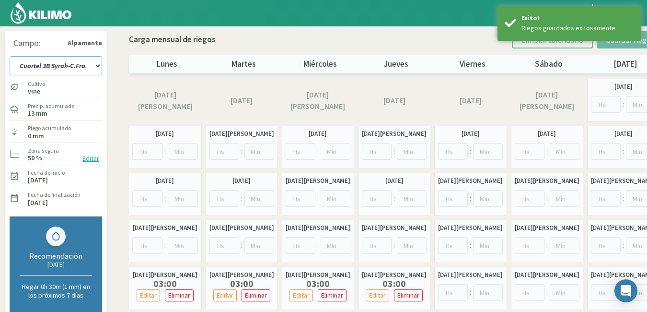
click at [95, 66] on select "Cuartel 1A Malbec Cuartel 1B Malbec Cuartel 1C Malbec Cuartel 2A Sauvignon blan…" at bounding box center [56, 65] width 93 height 19
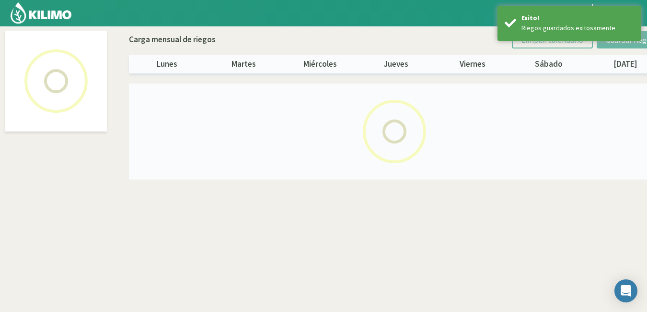
select select "8: Object"
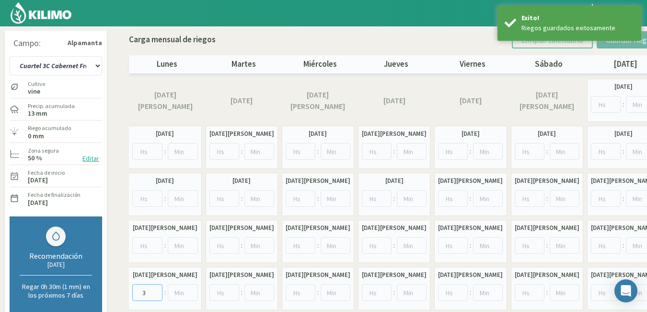
click at [147, 291] on input "3" at bounding box center [147, 292] width 30 height 17
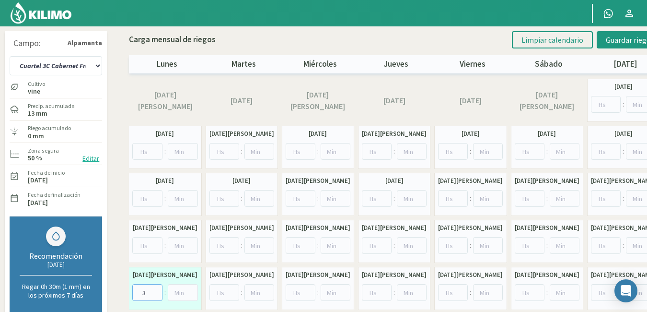
type input "3"
click at [223, 289] on input "3" at bounding box center [225, 292] width 30 height 17
type input "3"
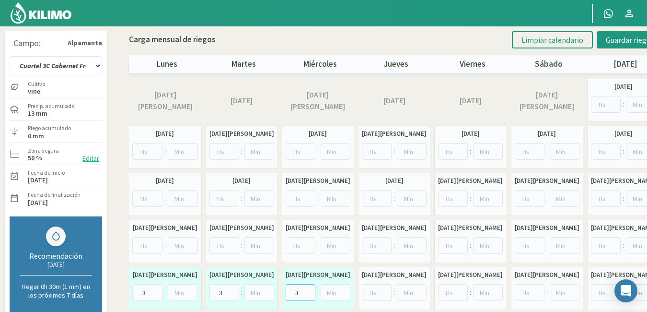
click at [293, 295] on input "3" at bounding box center [301, 292] width 30 height 17
type input "3"
click at [370, 291] on input "number" at bounding box center [377, 292] width 30 height 17
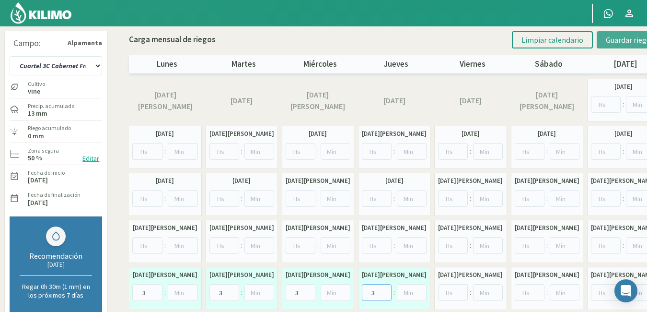
type input "3"
click at [617, 41] on span "Guardar riegos" at bounding box center [630, 40] width 48 height 10
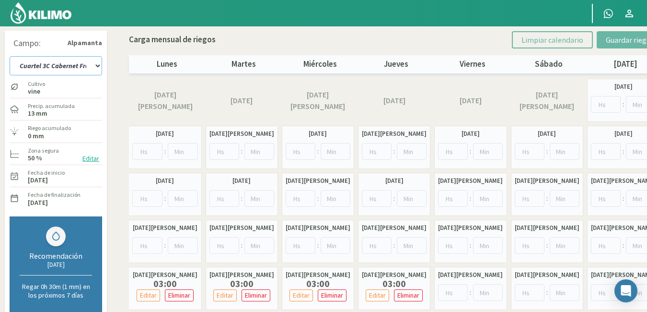
click at [97, 65] on select "Cuartel 1A Malbec Cuartel 1B Malbec Cuartel 1C Malbec Cuartel 2A Sauvignon blan…" at bounding box center [56, 65] width 93 height 19
click at [98, 65] on select "Cuartel 1A Malbec Cuartel 1B Malbec Cuartel 1C Malbec Cuartel 2A Sauvignon blan…" at bounding box center [56, 65] width 93 height 19
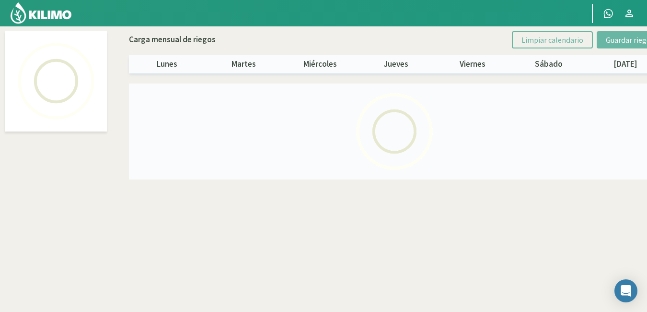
select select "15: Object"
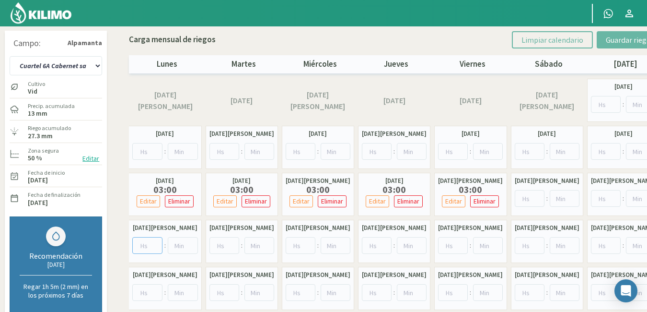
click at [146, 252] on input "number" at bounding box center [147, 245] width 30 height 17
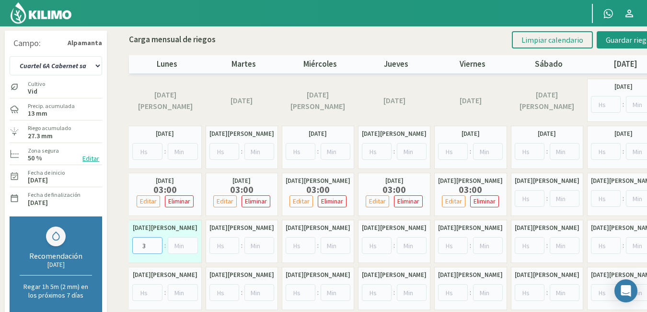
type input "3"
click at [222, 243] on input "3" at bounding box center [225, 245] width 30 height 17
type input "3"
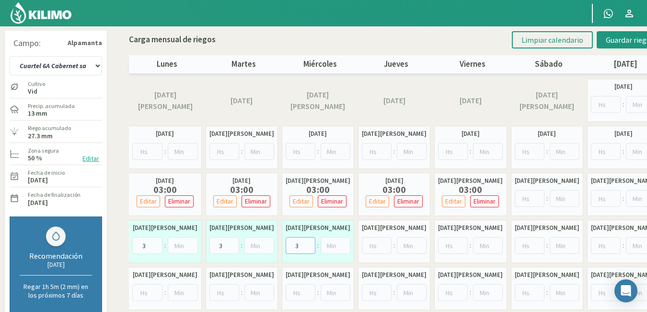
click at [300, 242] on input "3" at bounding box center [301, 245] width 30 height 17
type input "3"
click at [374, 249] on input "3" at bounding box center [377, 245] width 30 height 17
type input "3"
click at [456, 248] on input "3" at bounding box center [453, 245] width 30 height 17
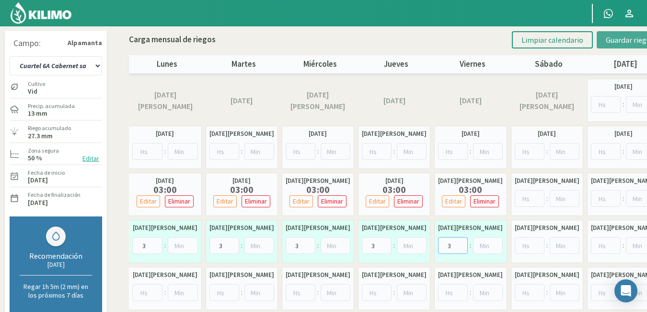
type input "3"
click at [610, 36] on span "Guardar riegos" at bounding box center [630, 40] width 48 height 10
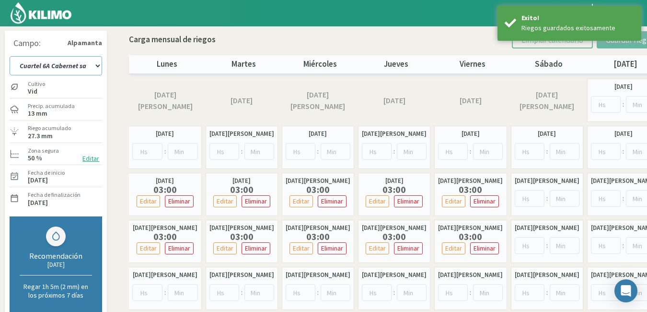
click at [96, 65] on select "Cuartel 1A Malbec Cuartel 1B Malbec Cuartel 1C Malbec Cuartel 2A Sauvignon blan…" at bounding box center [56, 65] width 93 height 19
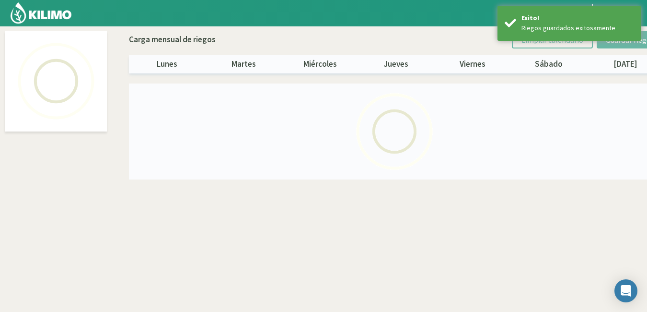
select select "16: Object"
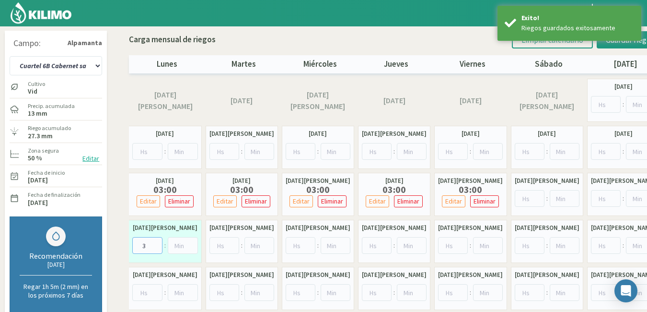
click at [148, 247] on input "3" at bounding box center [147, 245] width 30 height 17
type input "3"
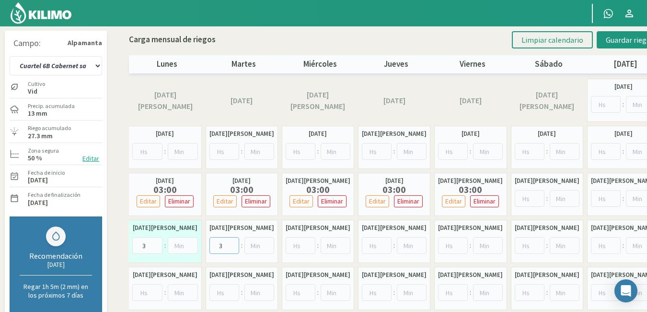
click at [222, 246] on input "3" at bounding box center [225, 245] width 30 height 17
type input "3"
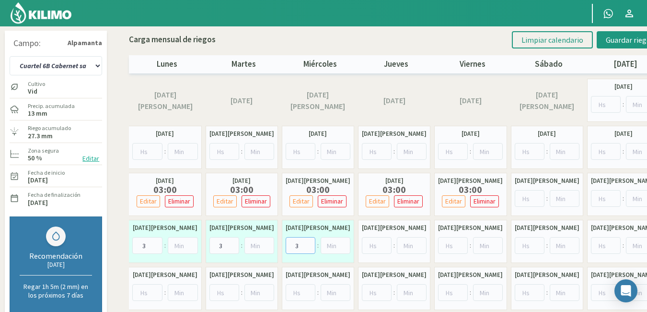
click at [303, 244] on input "3" at bounding box center [301, 245] width 30 height 17
type input "3"
click at [378, 244] on input "number" at bounding box center [377, 245] width 30 height 17
type input "3"
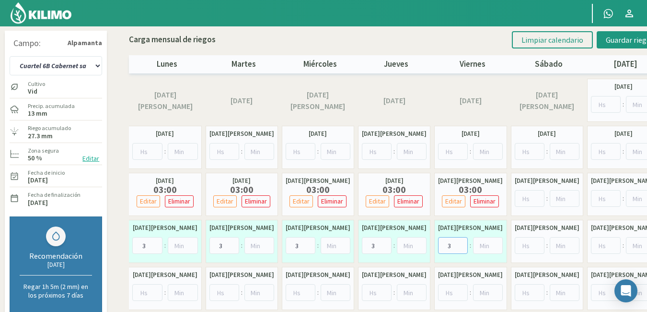
click at [444, 245] on input "3" at bounding box center [453, 245] width 30 height 17
type input "3"
click at [610, 37] on span "Guardar riegos" at bounding box center [630, 40] width 48 height 10
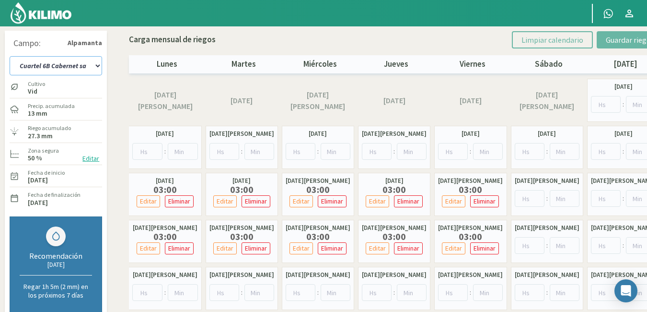
click at [96, 65] on select "Cuartel 1A Malbec Cuartel 1B Malbec Cuartel 1C Malbec Cuartel 2A Sauvignon blan…" at bounding box center [56, 65] width 93 height 19
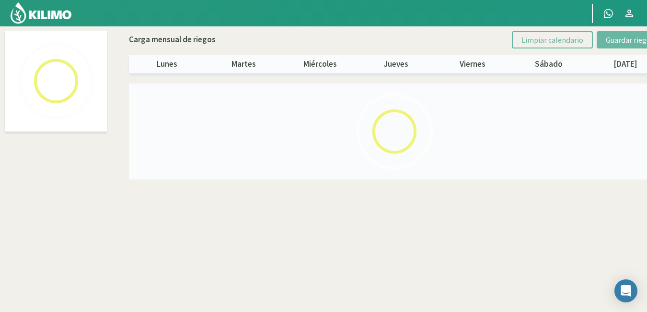
select select "17: Object"
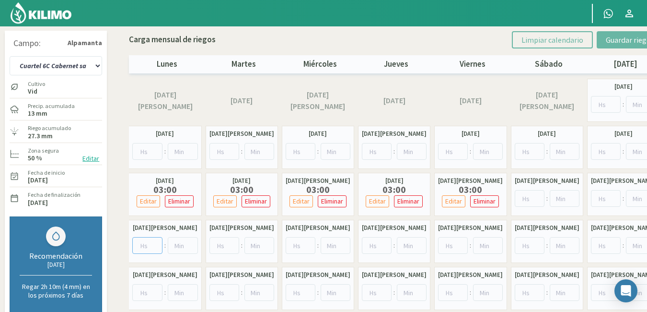
click at [145, 249] on input "number" at bounding box center [147, 245] width 30 height 17
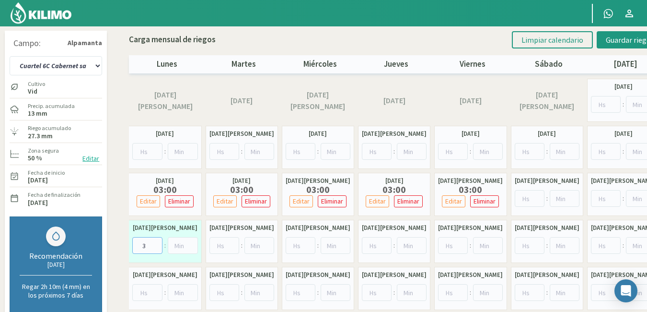
type input "3"
click at [220, 240] on input "3" at bounding box center [225, 245] width 30 height 17
type input "3"
click at [295, 249] on input "3" at bounding box center [301, 245] width 30 height 17
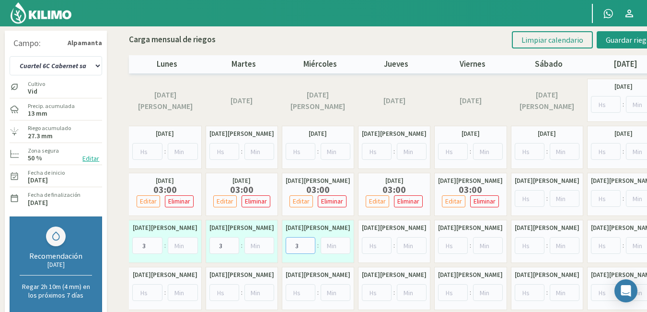
type input "3"
click at [378, 242] on input "3" at bounding box center [377, 245] width 30 height 17
type input "3"
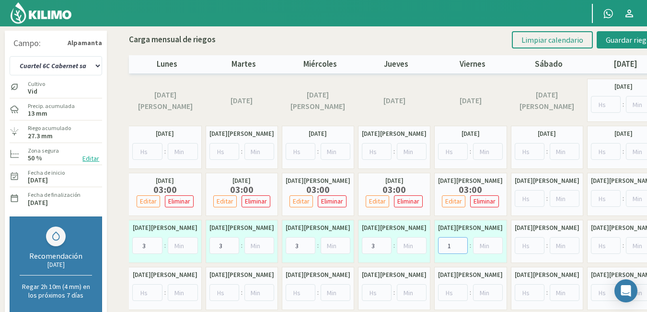
type input "1"
click at [458, 243] on input "1" at bounding box center [453, 245] width 30 height 17
type input "3"
click at [630, 36] on span "Guardar riegos" at bounding box center [630, 40] width 48 height 10
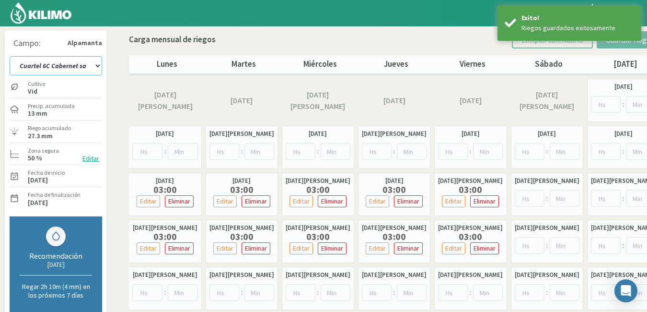
click at [94, 65] on select "Cuartel 1A Malbec Cuartel 1B Malbec Cuartel 1C Malbec Cuartel 2A Sauvignon blan…" at bounding box center [56, 65] width 93 height 19
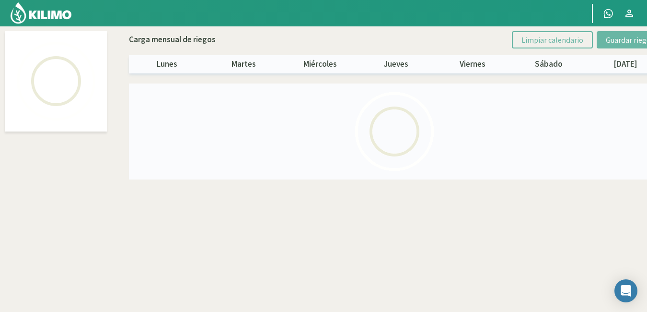
select select "18: Object"
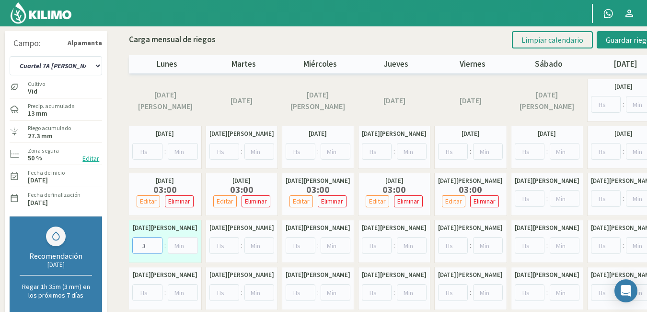
click at [142, 241] on input "3" at bounding box center [147, 245] width 30 height 17
type input "3"
click at [219, 245] on input "3" at bounding box center [225, 245] width 30 height 17
type input "3"
click at [294, 246] on input "3" at bounding box center [301, 245] width 30 height 17
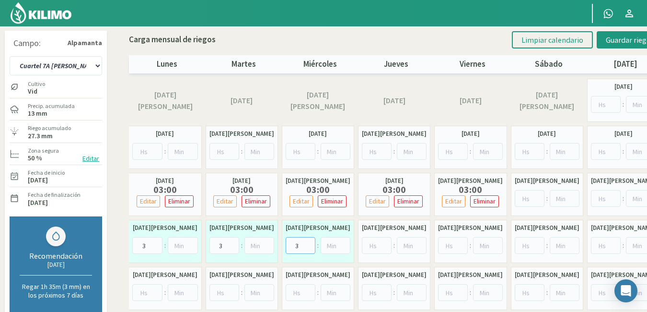
type input "3"
click at [373, 246] on input "3" at bounding box center [377, 245] width 30 height 17
type input "3"
click at [457, 245] on input "3" at bounding box center [453, 245] width 30 height 17
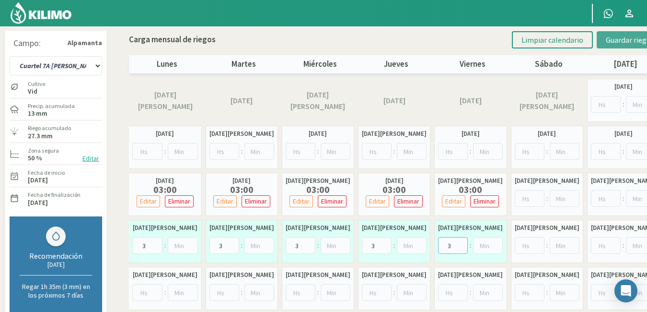
type input "3"
click at [610, 38] on span "Guardar riegos" at bounding box center [630, 40] width 48 height 10
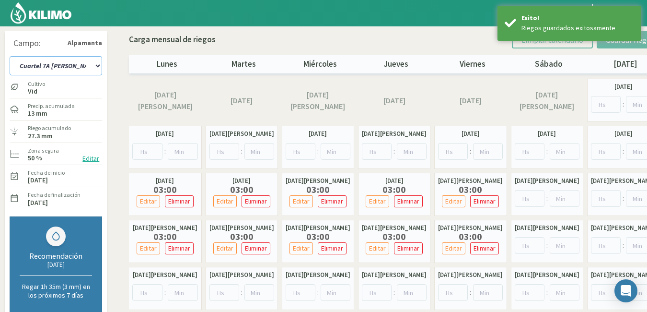
click at [95, 70] on select "Cuartel 1A Malbec Cuartel 1B Malbec Cuartel 1C Malbec Cuartel 2A Sauvignon blan…" at bounding box center [56, 65] width 93 height 19
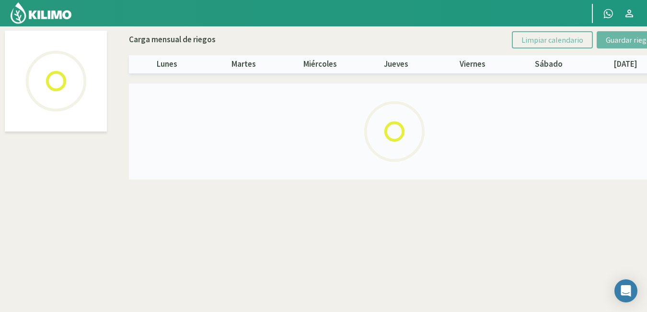
select select "19: Object"
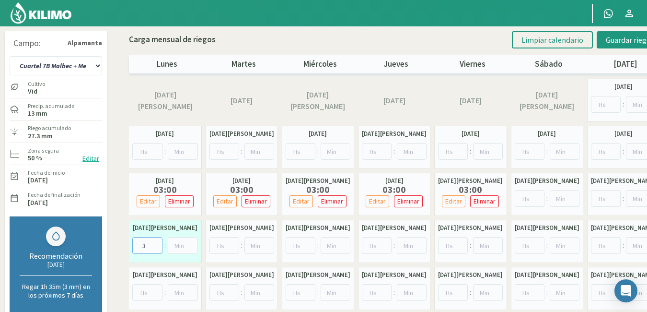
click at [144, 244] on input "3" at bounding box center [147, 245] width 30 height 17
type input "3"
click at [221, 246] on input "3" at bounding box center [225, 245] width 30 height 17
type input "3"
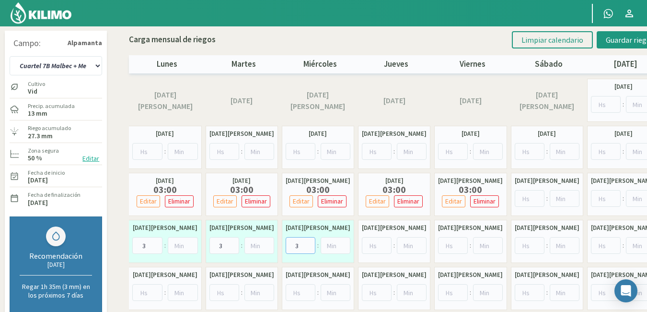
click at [295, 250] on input "3" at bounding box center [301, 245] width 30 height 17
type input "3"
click at [377, 248] on input "3" at bounding box center [377, 245] width 30 height 17
type input "3"
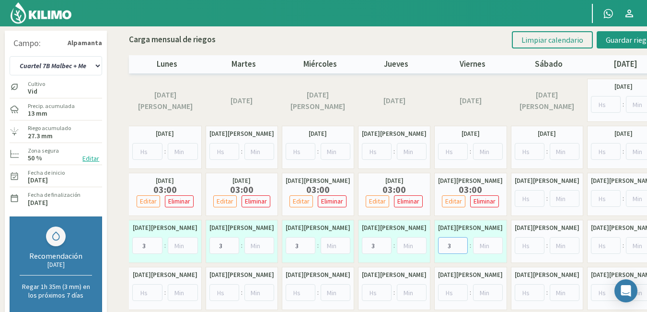
click at [454, 245] on input "3" at bounding box center [453, 245] width 30 height 17
type input "3"
click at [614, 40] on span "Guardar riegos" at bounding box center [630, 40] width 48 height 10
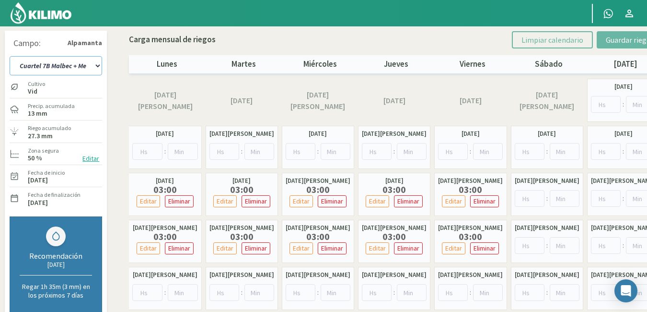
click at [95, 65] on select "Cuartel 1A Malbec Cuartel 1B Malbec Cuartel 1C Malbec Cuartel 2A Sauvignon blan…" at bounding box center [56, 65] width 93 height 19
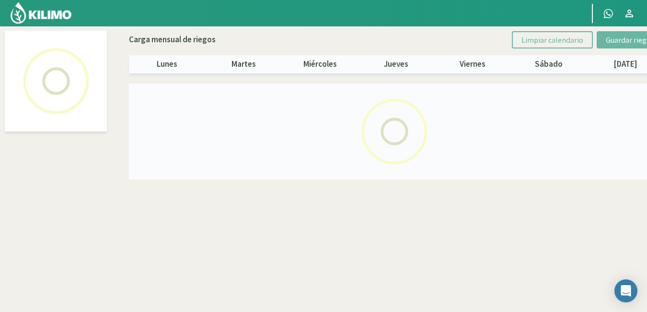
select select "20: Object"
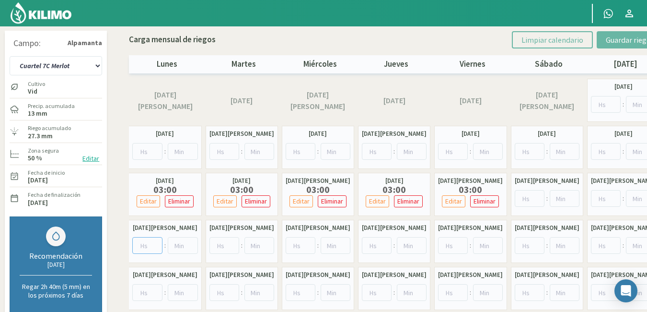
click at [146, 243] on input "number" at bounding box center [147, 245] width 30 height 17
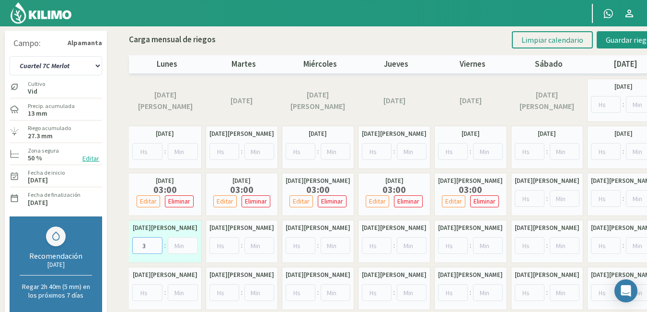
type input "3"
click at [220, 242] on input "3" at bounding box center [225, 245] width 30 height 17
type input "3"
click at [295, 246] on input "3" at bounding box center [301, 245] width 30 height 17
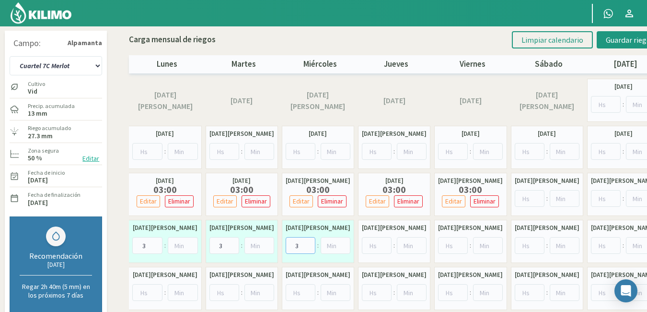
type input "3"
click at [373, 247] on input "3" at bounding box center [377, 245] width 30 height 17
type input "3"
click at [451, 245] on input "3" at bounding box center [453, 245] width 30 height 17
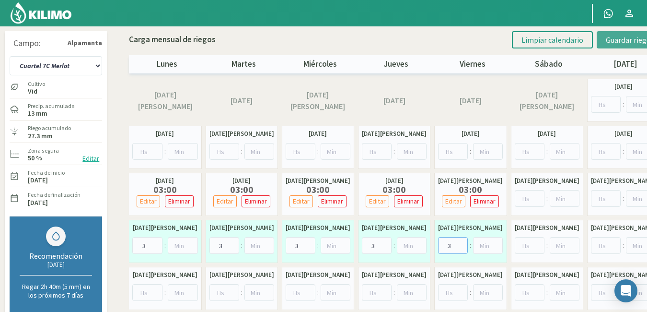
type input "3"
click at [605, 37] on button "Guardar riegos" at bounding box center [630, 39] width 67 height 17
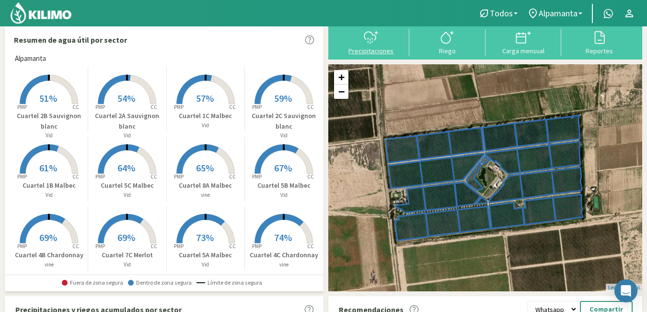
click at [382, 50] on div "Precipitaciones" at bounding box center [371, 50] width 70 height 7
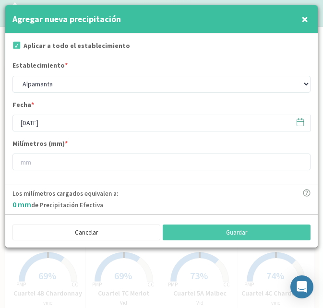
click at [301, 122] on icon at bounding box center [299, 121] width 9 height 9
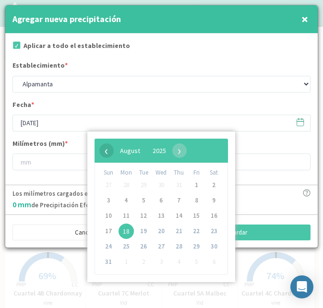
click at [103, 152] on span "‹" at bounding box center [106, 150] width 14 height 14
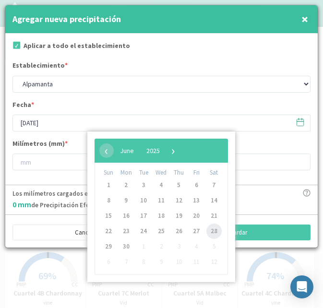
click at [212, 232] on span "28" at bounding box center [213, 230] width 15 height 15
type input "[DATE]"
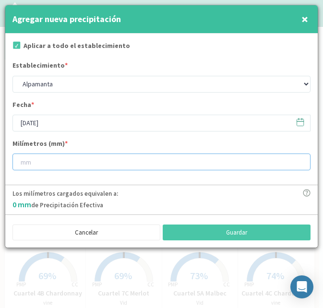
click at [110, 161] on input "number" at bounding box center [161, 161] width 298 height 17
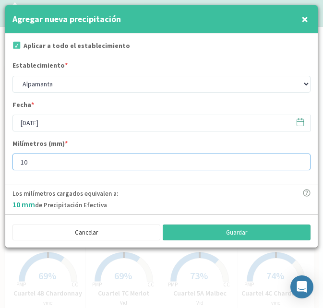
type input "10"
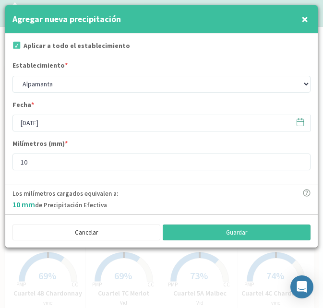
click at [206, 233] on button "Guardar" at bounding box center [237, 232] width 148 height 16
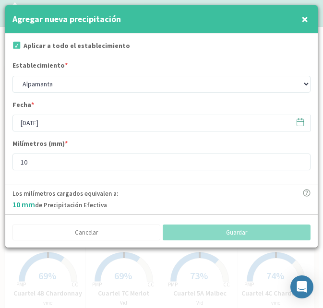
type input "[DATE]"
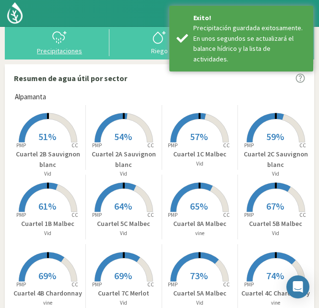
click at [62, 43] on icon at bounding box center [59, 37] width 15 height 15
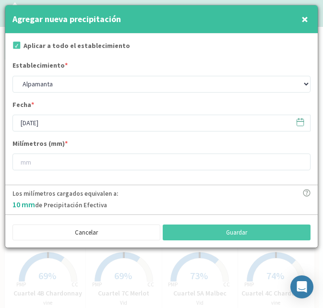
click at [300, 125] on icon at bounding box center [299, 121] width 9 height 9
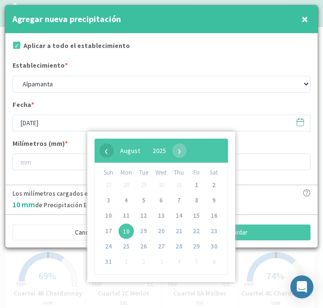
click at [105, 151] on span "‹" at bounding box center [106, 150] width 14 height 14
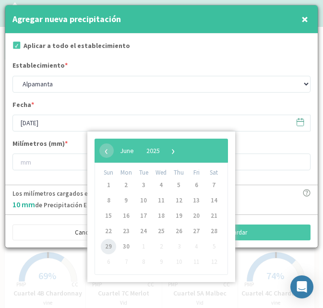
click at [106, 245] on span "29" at bounding box center [108, 246] width 15 height 15
type input "[DATE]"
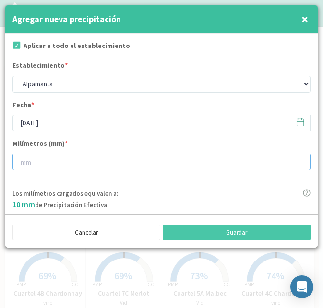
click at [66, 158] on input "number" at bounding box center [161, 161] width 298 height 17
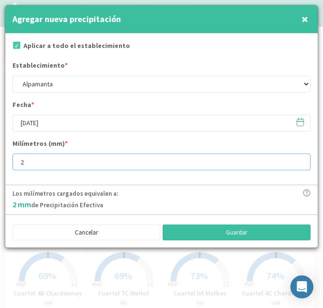
type input "2"
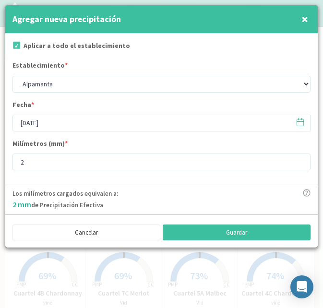
click at [196, 229] on button "Guardar" at bounding box center [237, 232] width 148 height 16
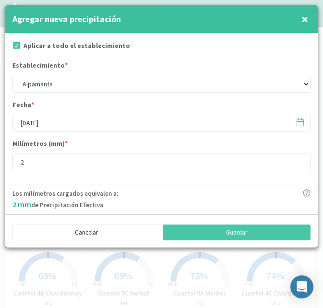
click at [302, 123] on icon at bounding box center [299, 121] width 9 height 9
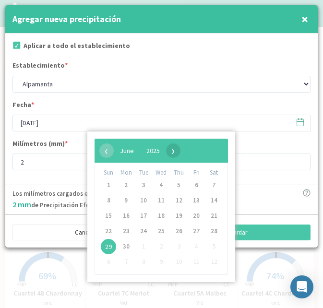
click at [180, 150] on span "›" at bounding box center [173, 150] width 14 height 14
click at [212, 230] on span "26" at bounding box center [213, 230] width 15 height 15
type input "[DATE]"
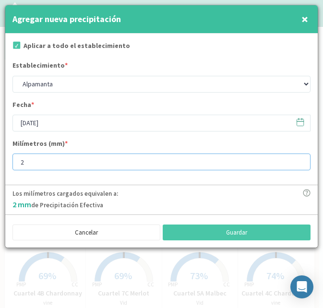
click at [82, 160] on input "2" at bounding box center [161, 161] width 298 height 17
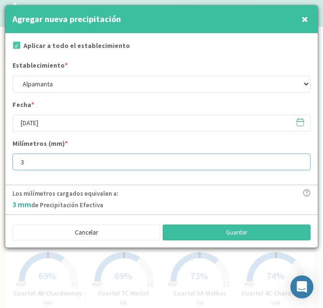
type input "3"
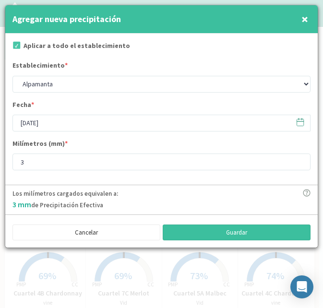
click at [206, 229] on button "Guardar" at bounding box center [237, 232] width 148 height 16
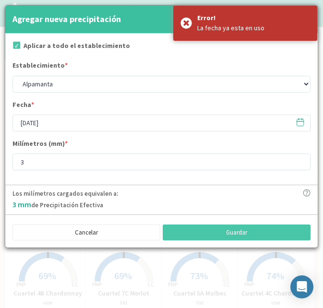
click at [300, 125] on icon at bounding box center [299, 121] width 9 height 9
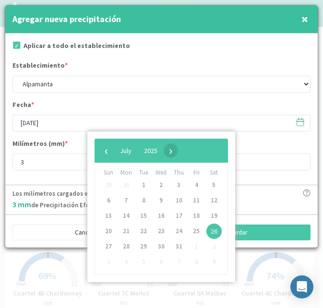
click at [178, 151] on span "›" at bounding box center [170, 150] width 14 height 14
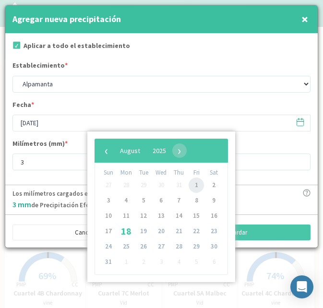
click at [193, 182] on span "1" at bounding box center [195, 184] width 15 height 15
type input "[DATE]"
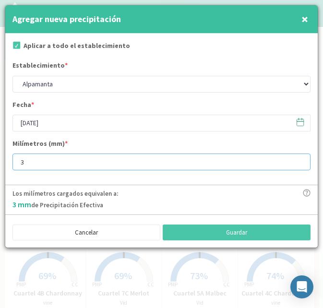
click at [90, 166] on input "3" at bounding box center [161, 161] width 298 height 17
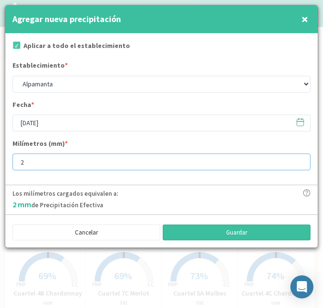
type input "2"
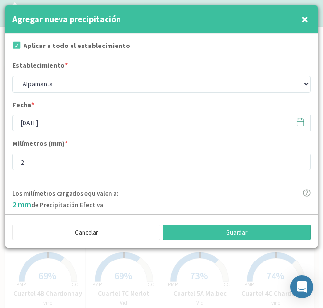
click at [205, 232] on button "Guardar" at bounding box center [237, 232] width 148 height 16
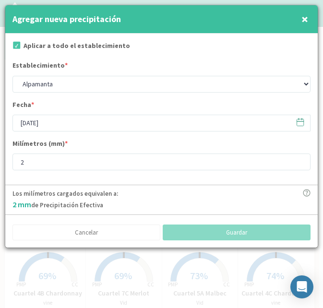
type input "[DATE]"
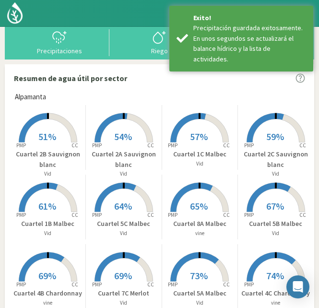
click at [144, 152] on p "Cuartel 2A Sauvignon blanc" at bounding box center [123, 159] width 75 height 21
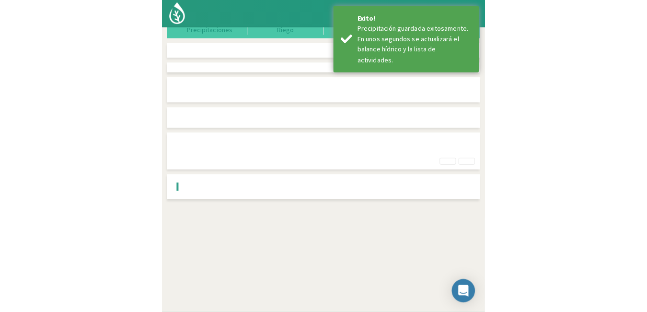
scroll to position [5, 0]
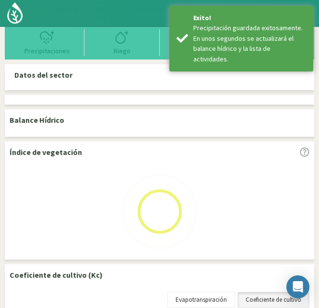
select select "3: Object"
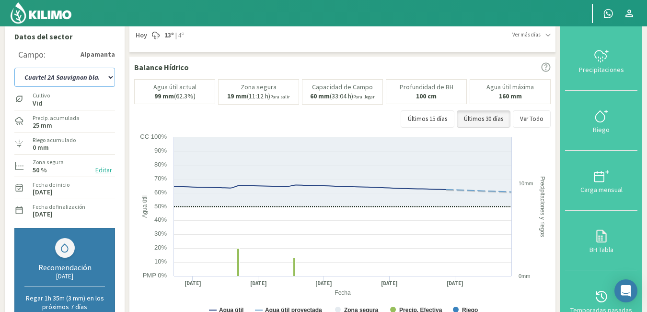
click at [113, 72] on select "Cuartel 1A Malbec Cuartel 1B Malbec Cuartel 1C Malbec Cuartel 2A Sauvignon blan…" at bounding box center [64, 77] width 101 height 19
click at [530, 118] on button "Ver Todo" at bounding box center [532, 118] width 38 height 17
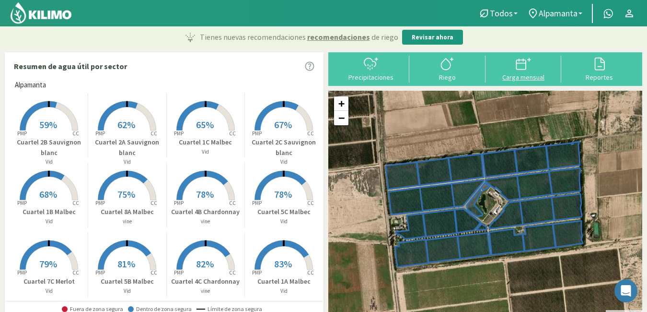
click at [525, 74] on div "Carga mensual" at bounding box center [524, 77] width 70 height 7
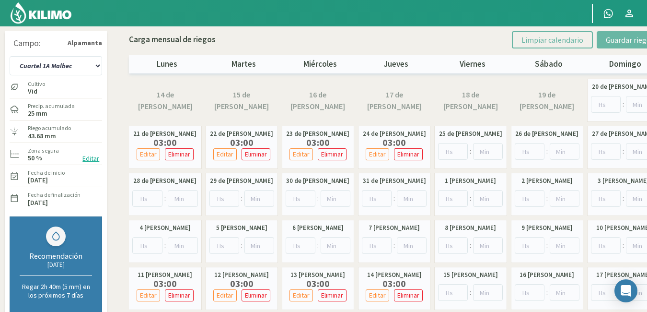
click at [36, 174] on label "Fecha de inicio" at bounding box center [46, 172] width 37 height 9
click at [468, 95] on label "18 de Julio" at bounding box center [470, 100] width 63 height 23
click at [523, 103] on div "19 de Julio" at bounding box center [547, 100] width 72 height 43
click at [487, 101] on label "18 de Julio" at bounding box center [470, 100] width 63 height 23
